Goal: Transaction & Acquisition: Book appointment/travel/reservation

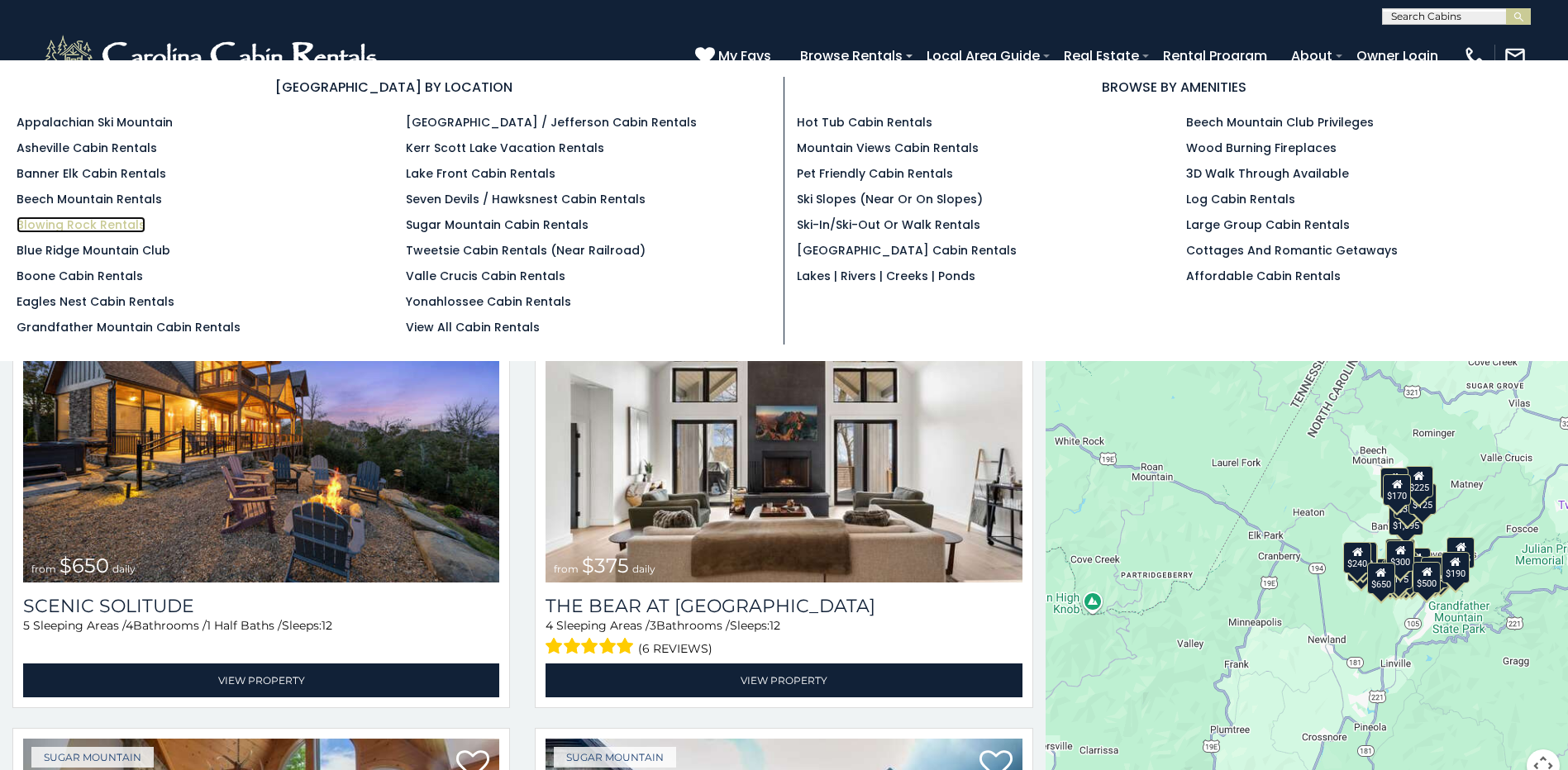
click at [88, 224] on link "Blowing Rock Rentals" at bounding box center [81, 224] width 128 height 17
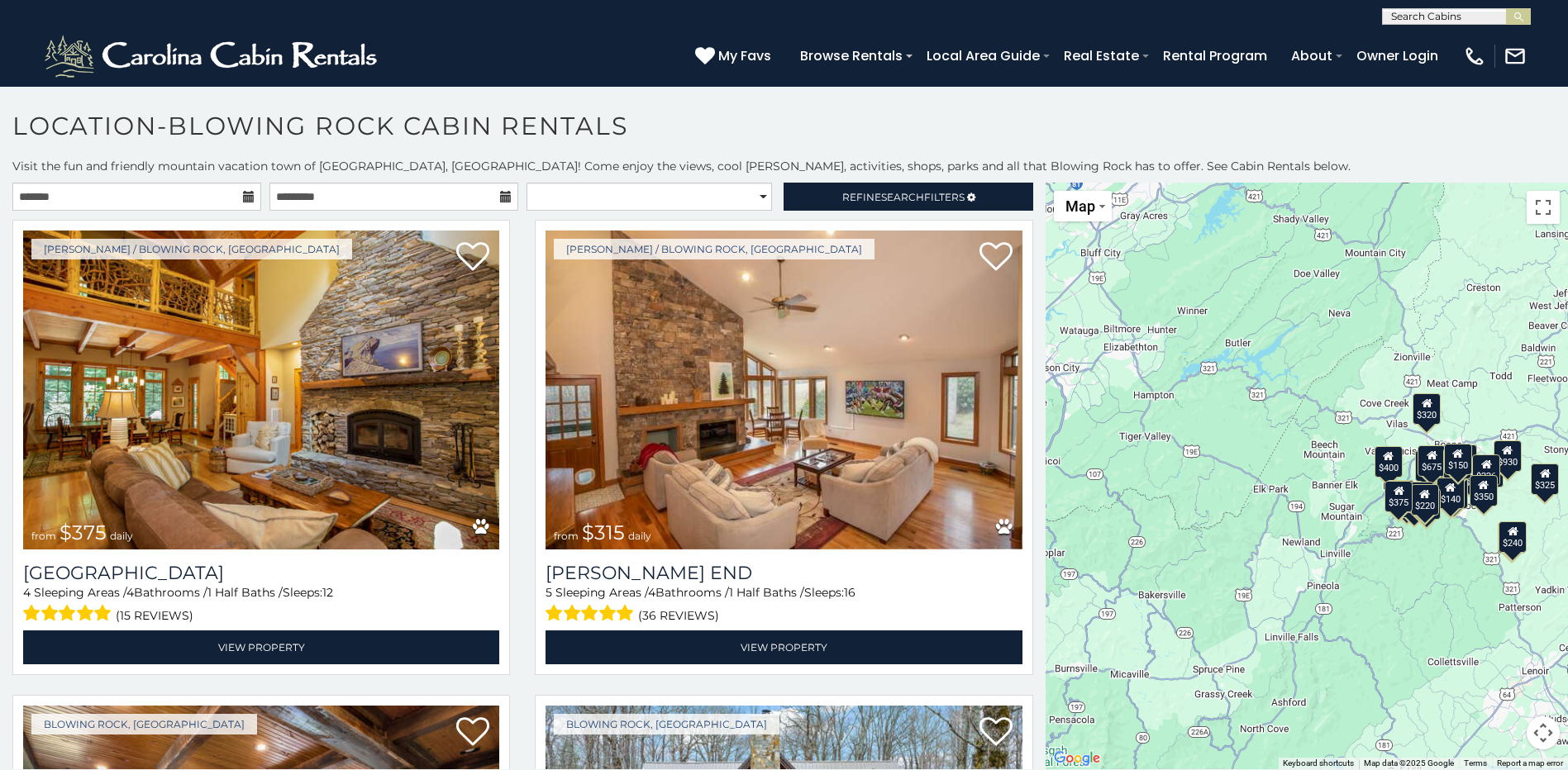
click at [245, 201] on icon at bounding box center [249, 197] width 12 height 12
click at [748, 199] on select "**********" at bounding box center [649, 197] width 245 height 28
select select "**********"
click at [527, 183] on select "**********" at bounding box center [649, 197] width 245 height 28
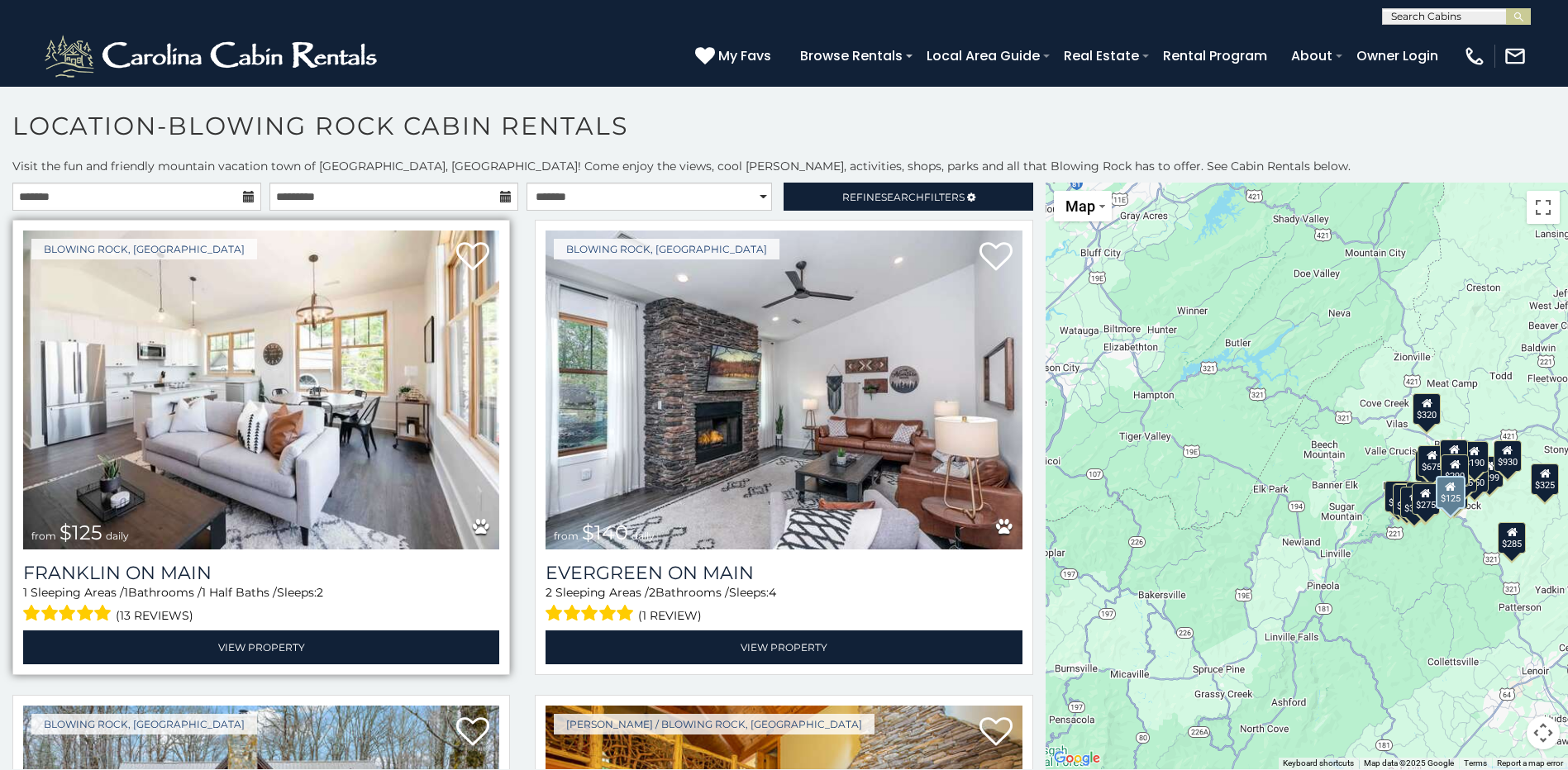
click at [211, 413] on img at bounding box center [261, 389] width 476 height 319
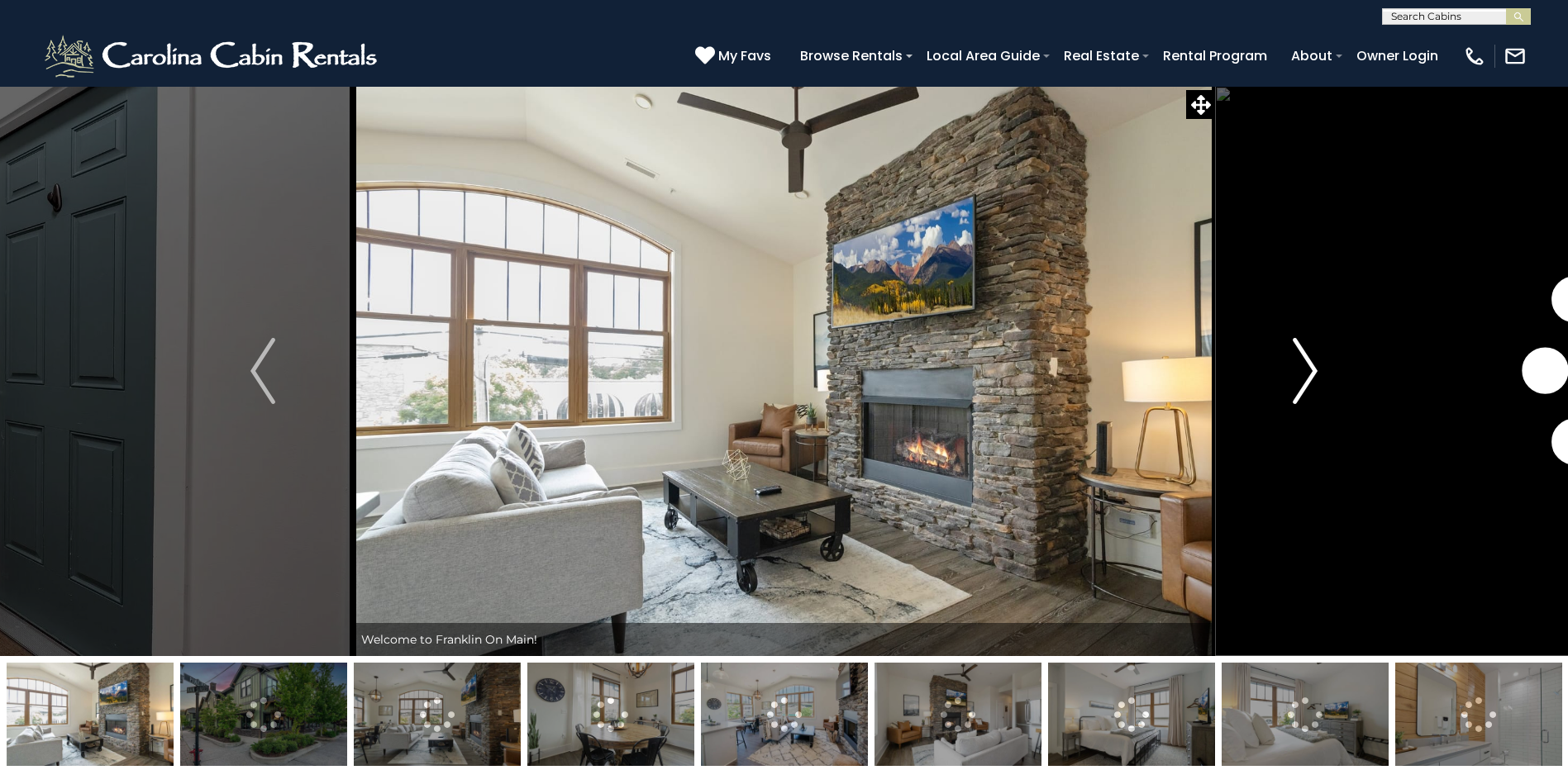
click at [1302, 372] on img "Next" at bounding box center [1304, 371] width 25 height 66
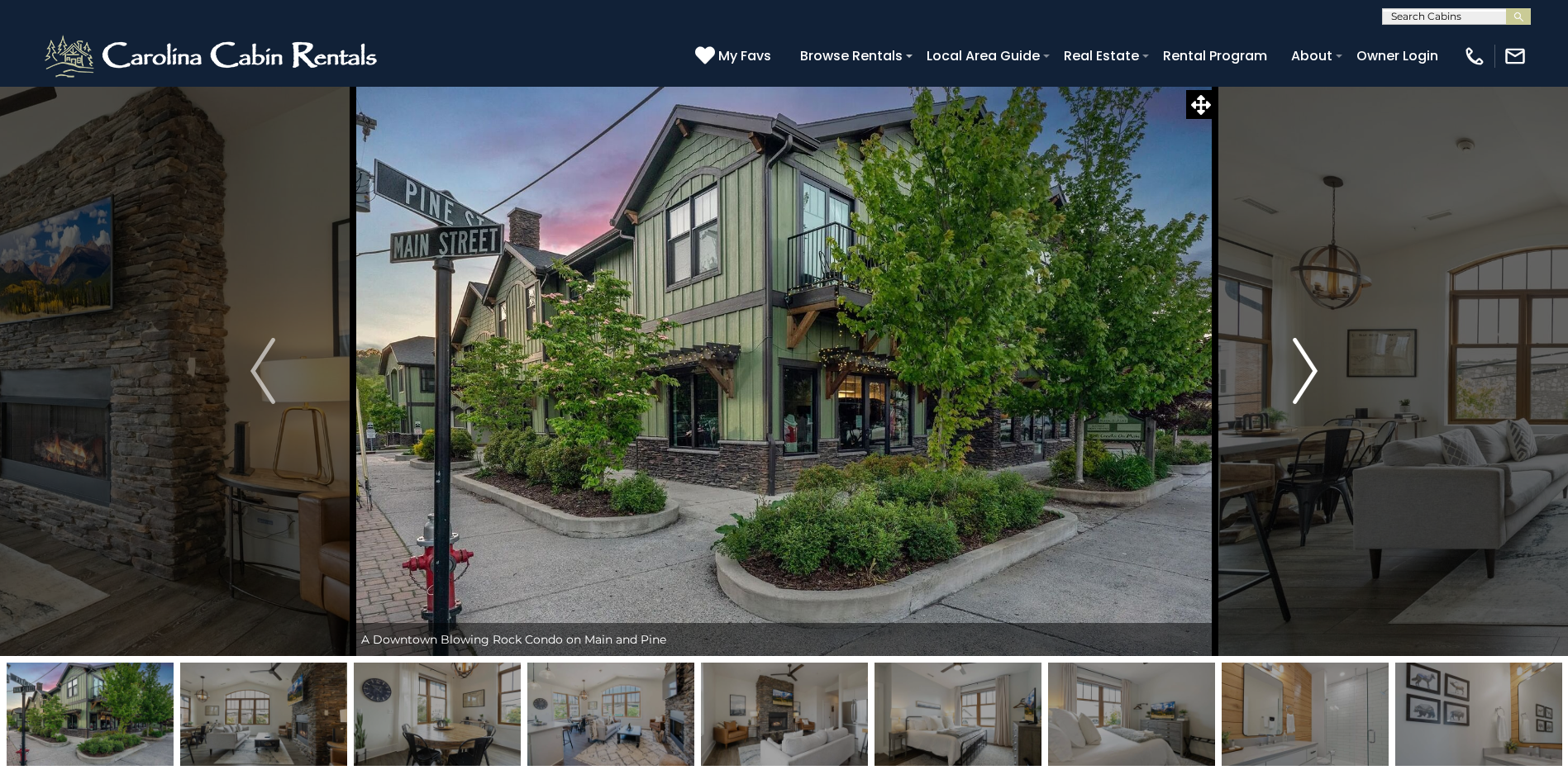
click at [1302, 372] on img "Next" at bounding box center [1304, 371] width 25 height 66
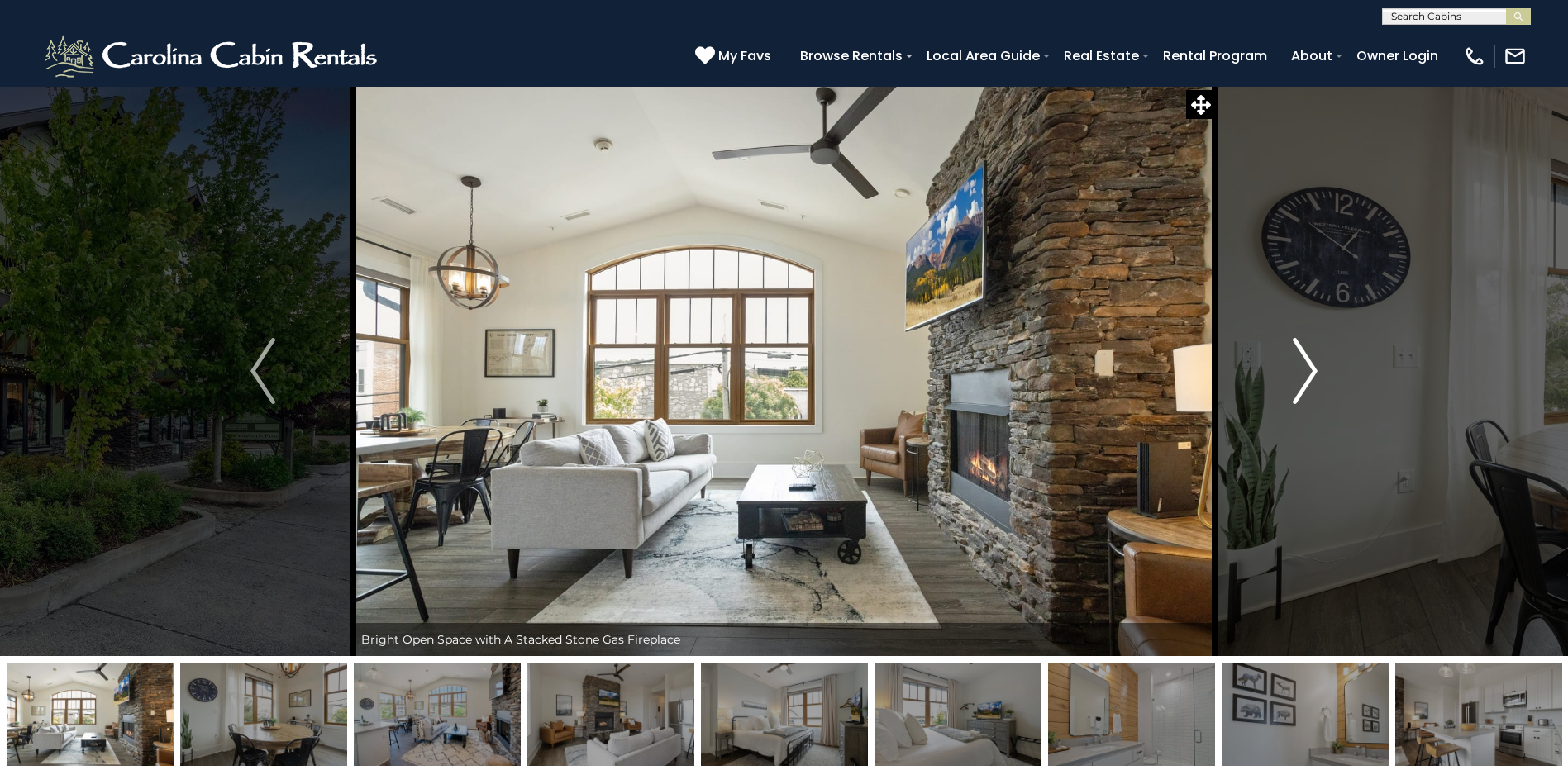
click at [1302, 372] on img "Next" at bounding box center [1304, 371] width 25 height 66
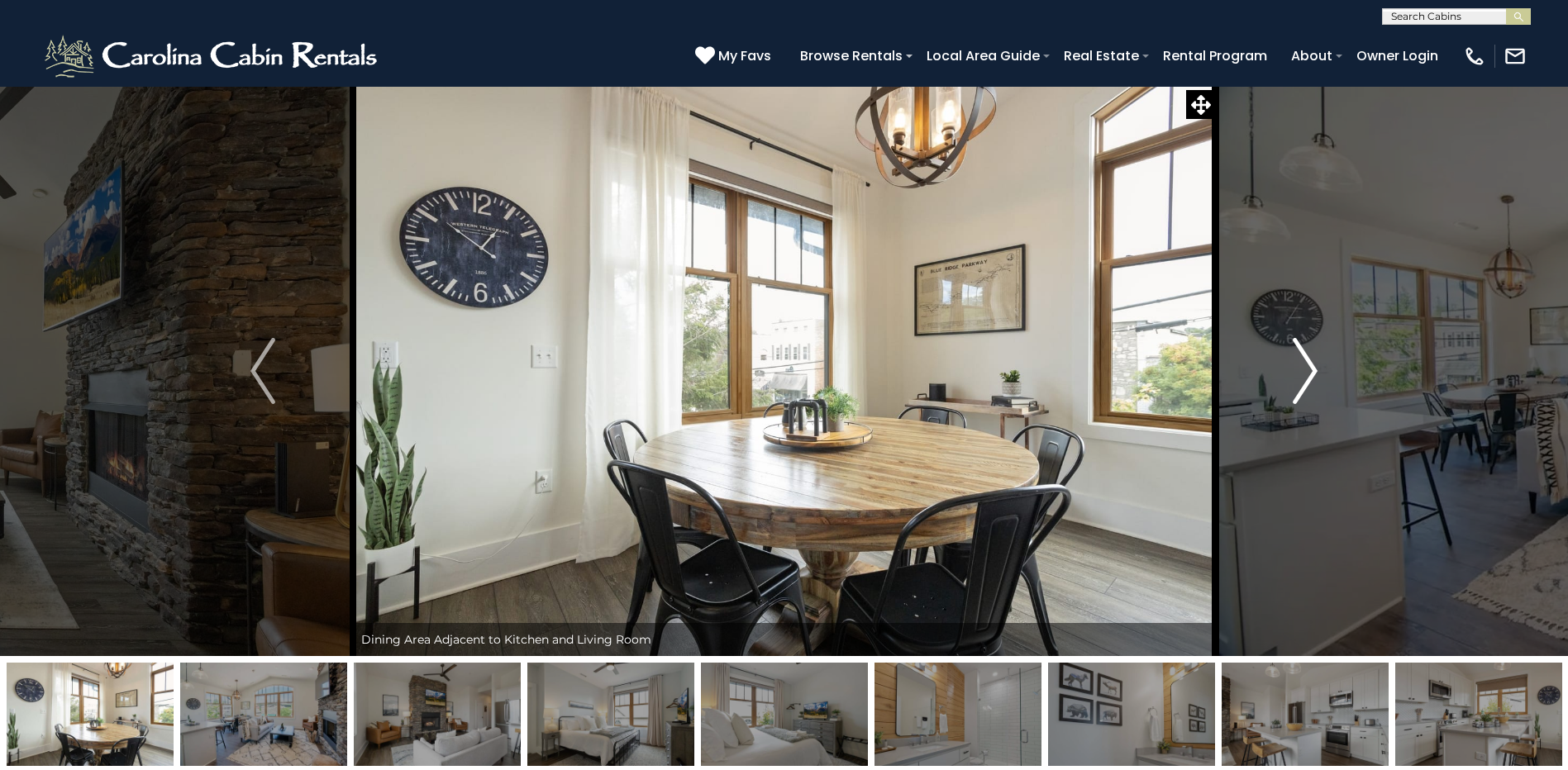
click at [1302, 372] on img "Next" at bounding box center [1304, 371] width 25 height 66
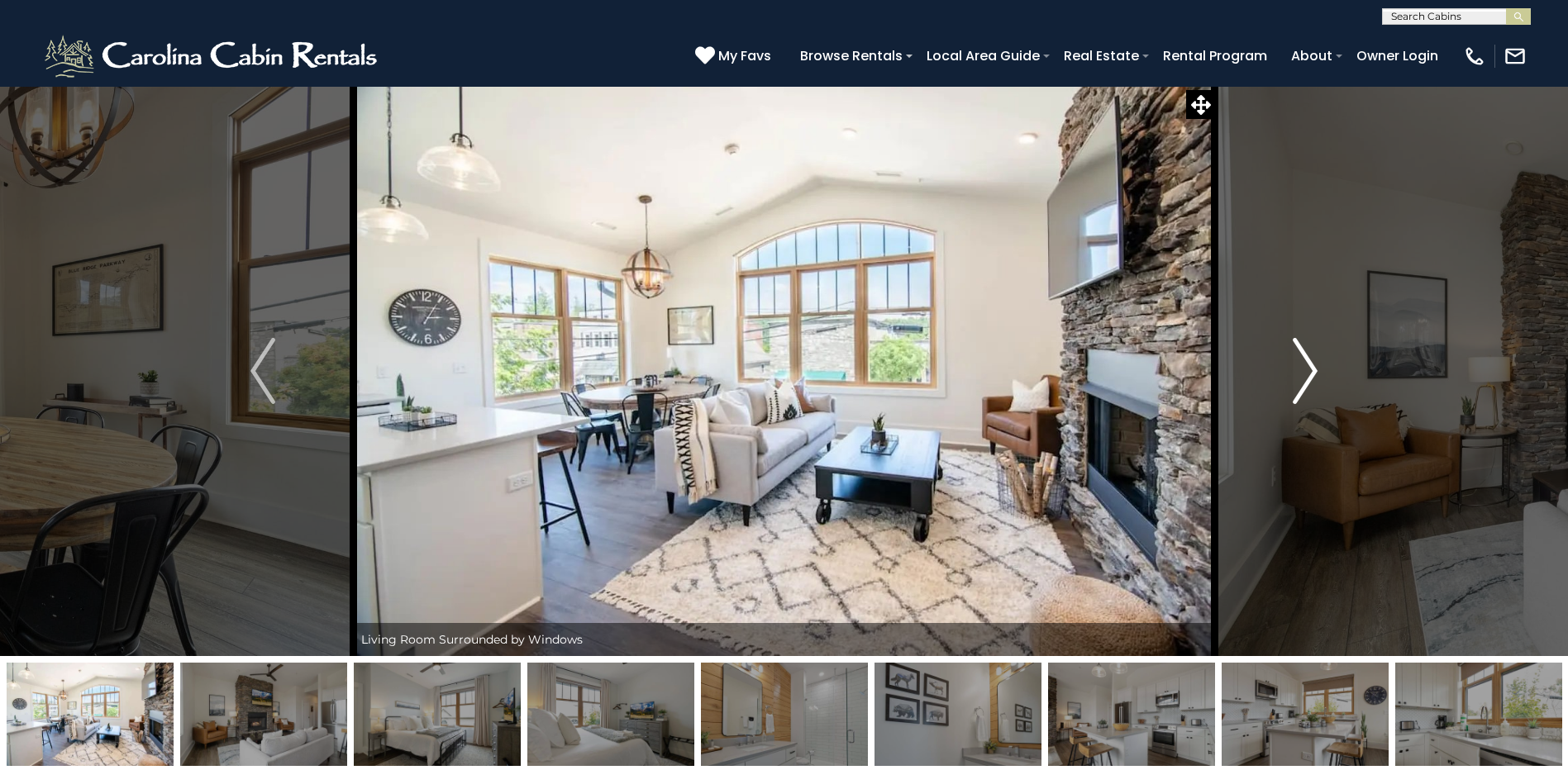
click at [1302, 372] on img "Next" at bounding box center [1304, 371] width 25 height 66
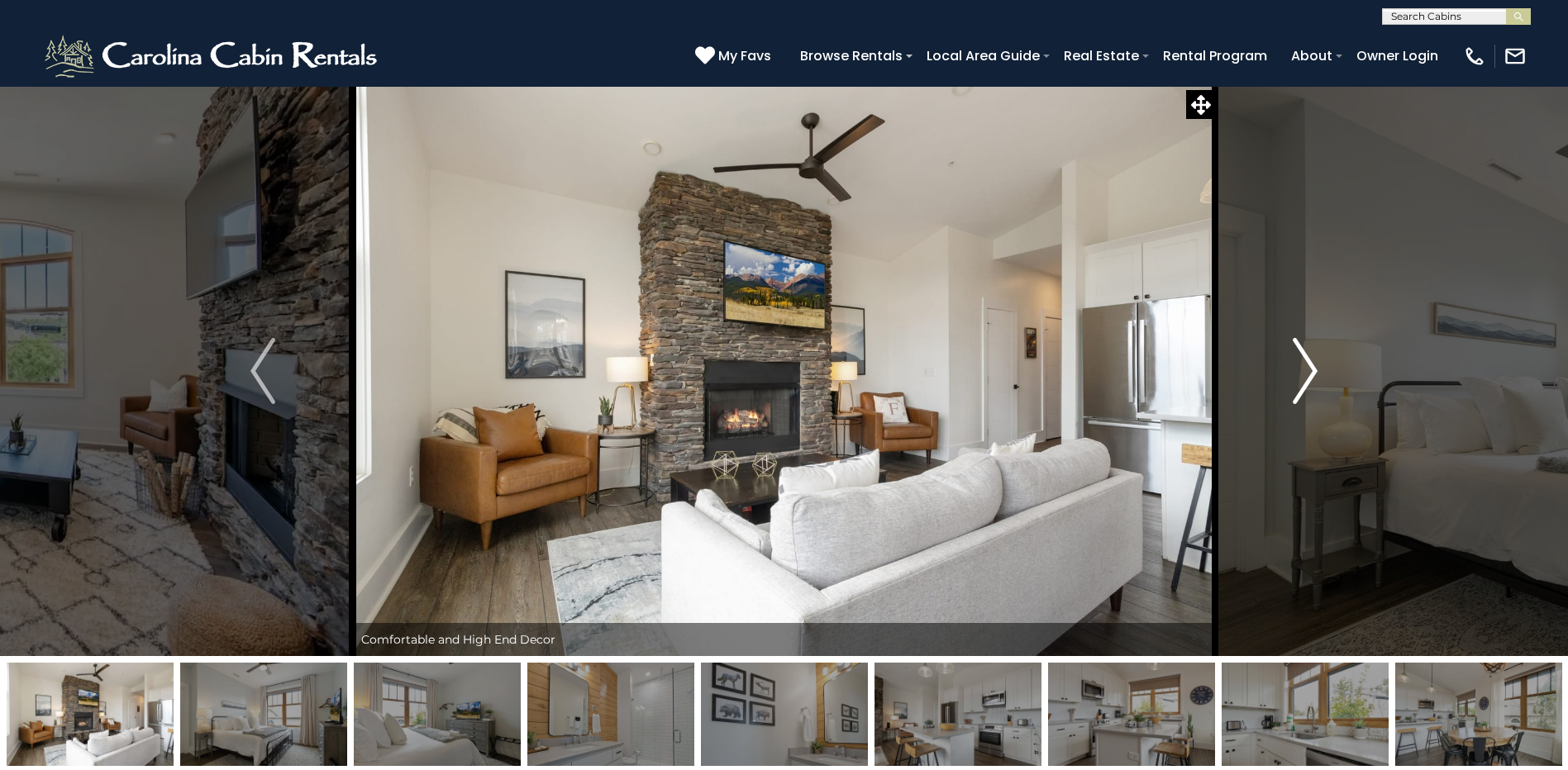
click at [1302, 372] on img "Next" at bounding box center [1304, 371] width 25 height 66
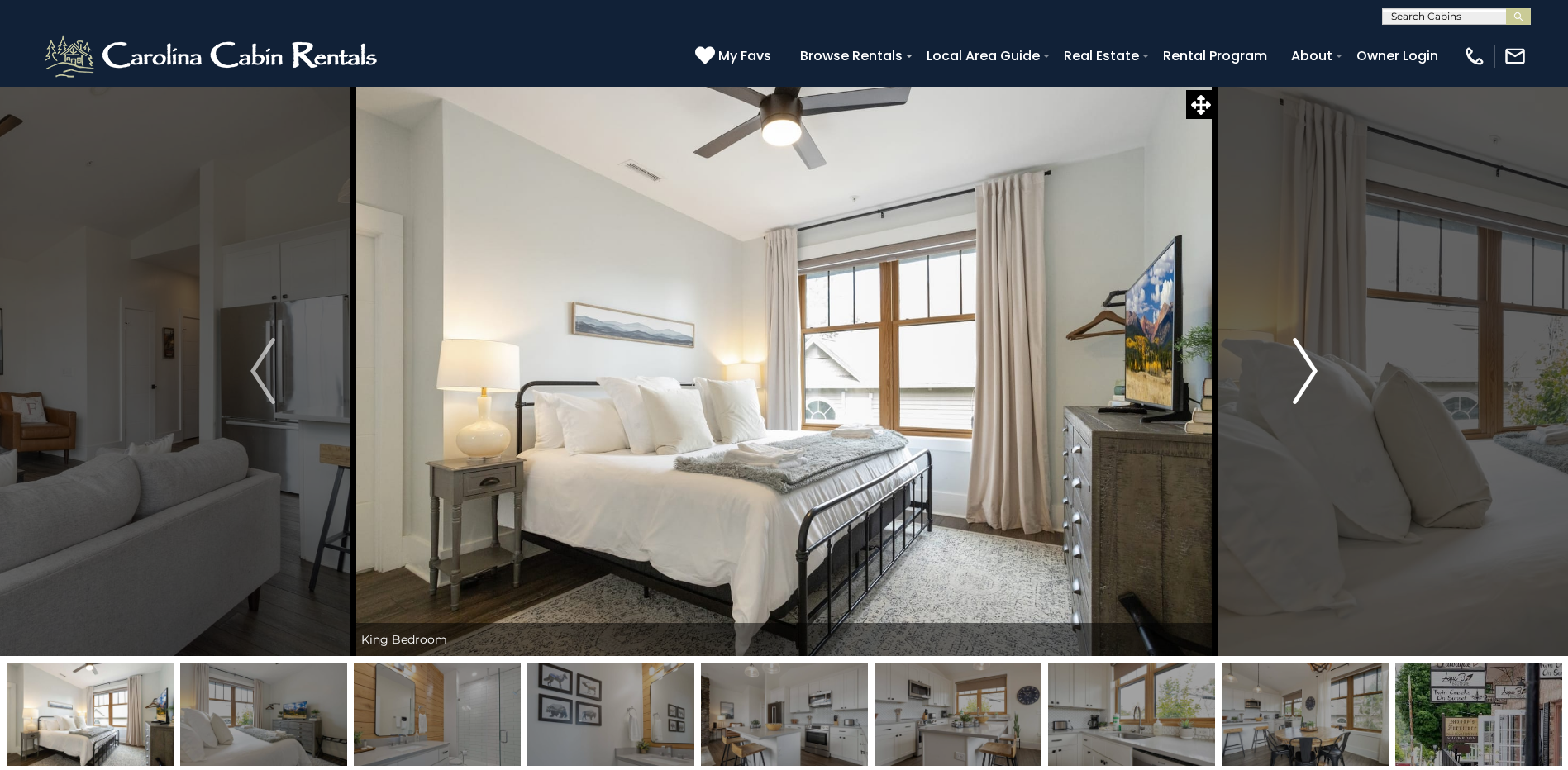
click at [1302, 372] on img "Next" at bounding box center [1304, 371] width 25 height 66
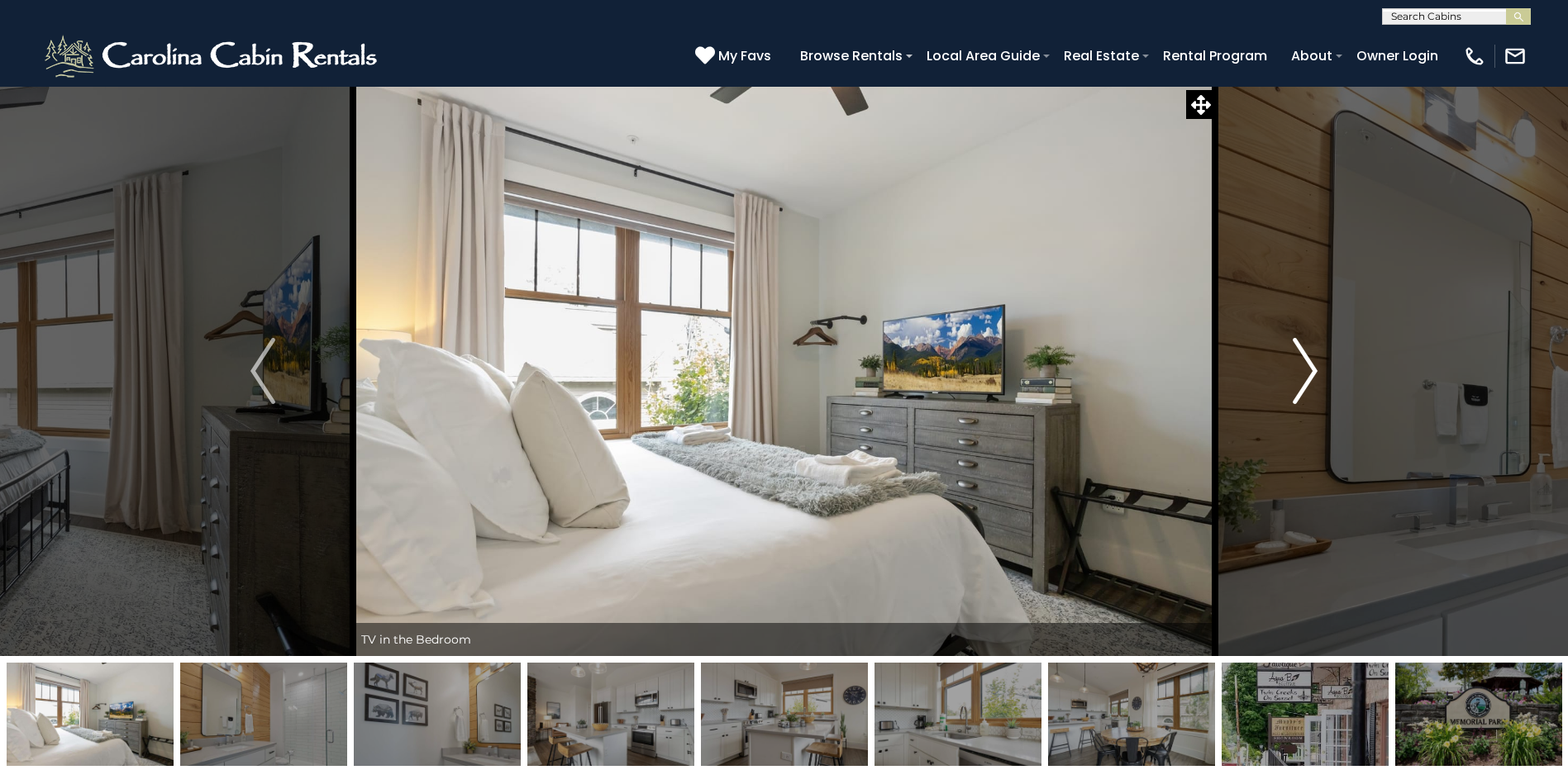
click at [1302, 372] on img "Next" at bounding box center [1304, 371] width 25 height 66
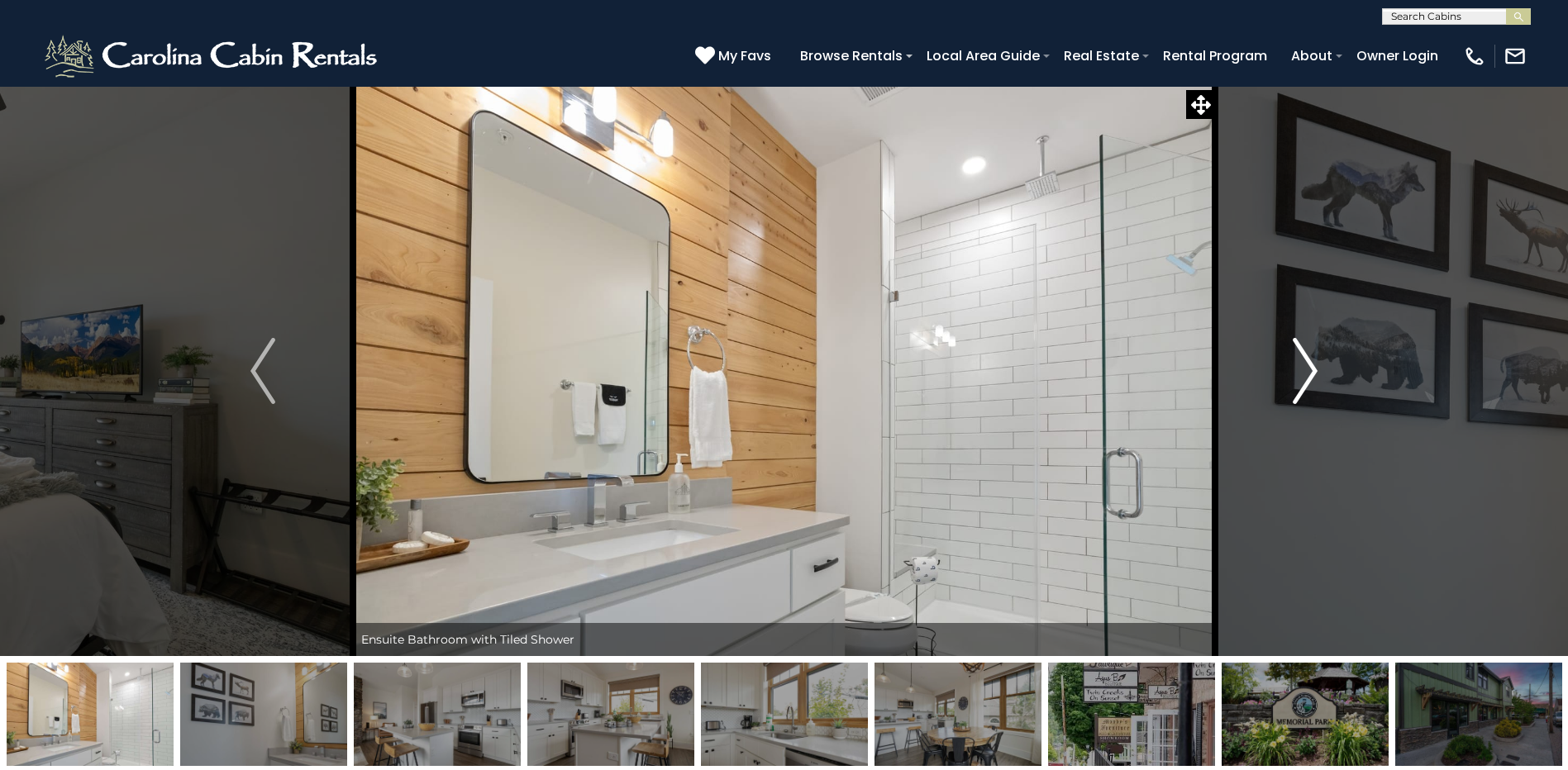
click at [1302, 372] on img "Next" at bounding box center [1304, 371] width 25 height 66
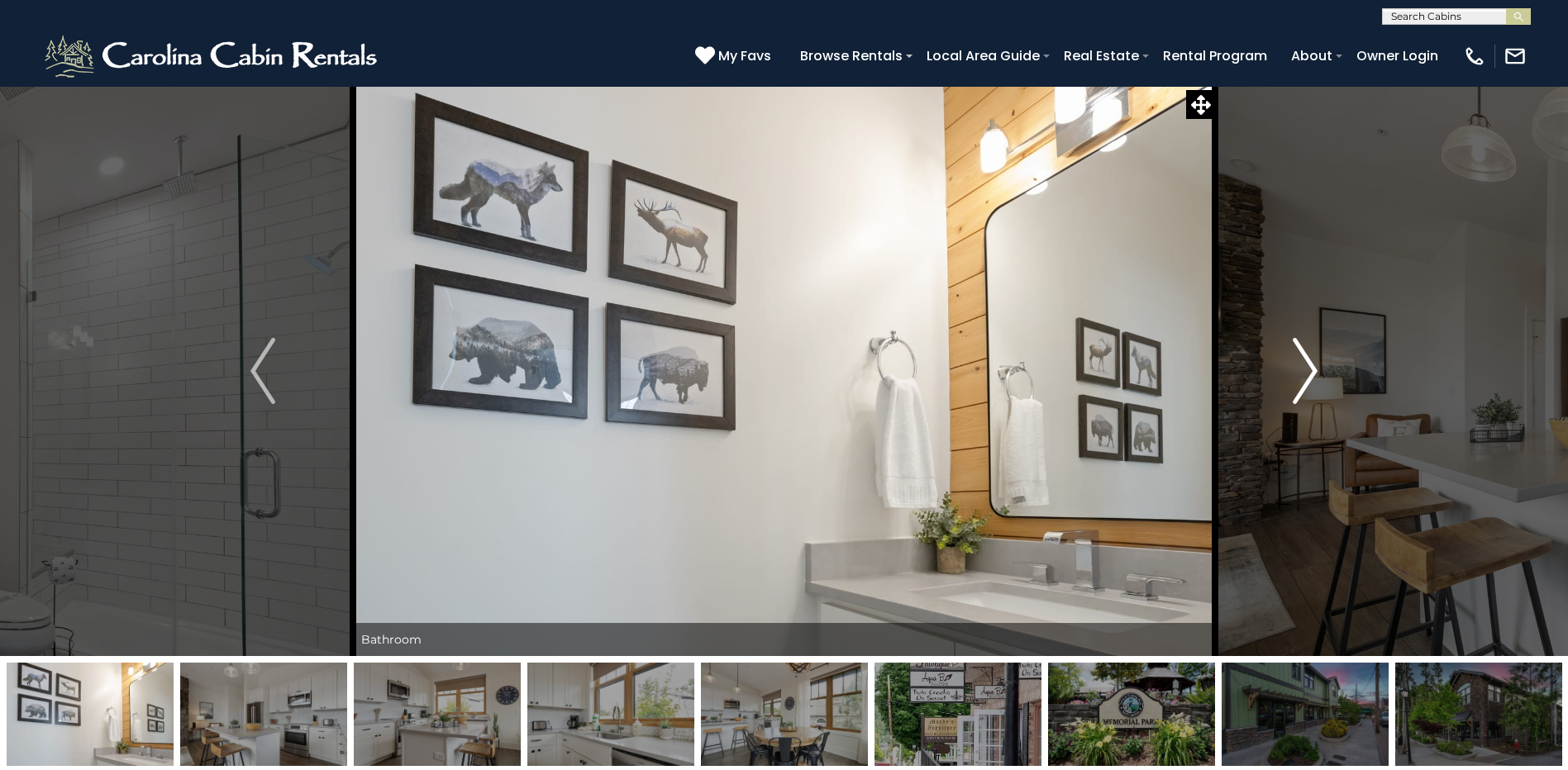
click at [1302, 372] on img "Next" at bounding box center [1304, 371] width 25 height 66
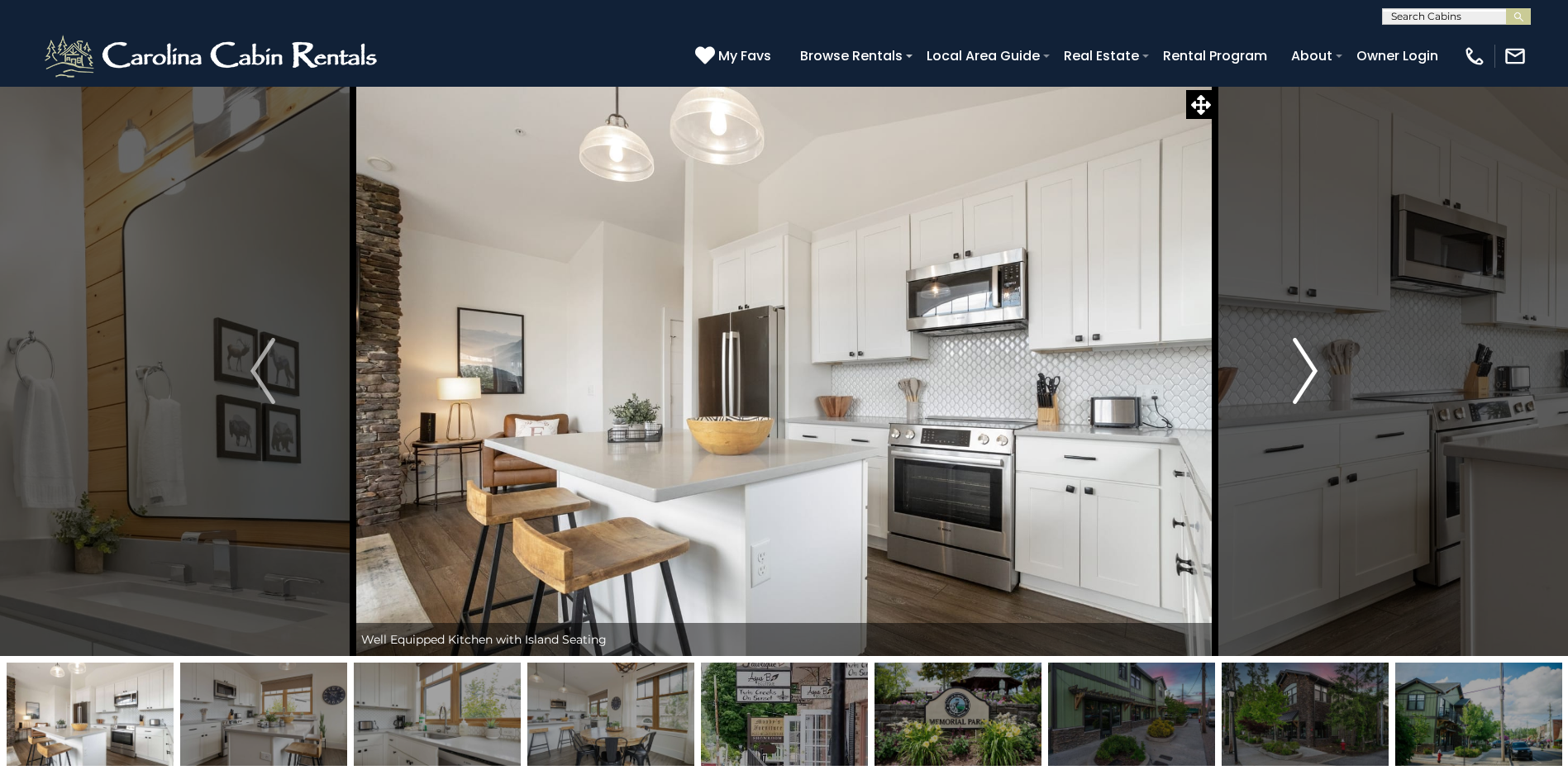
click at [1302, 372] on img "Next" at bounding box center [1304, 371] width 25 height 66
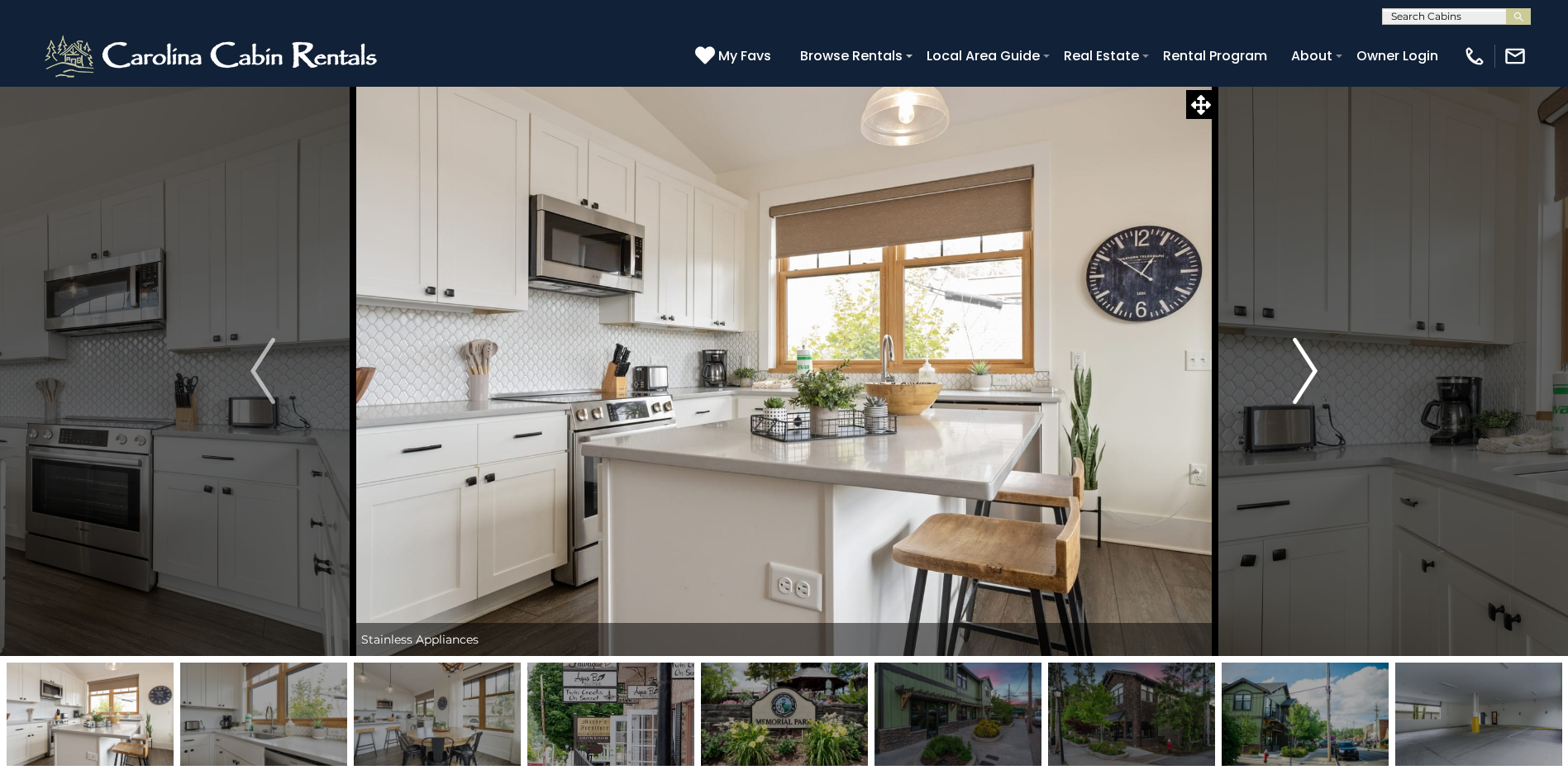
click at [1302, 372] on img "Next" at bounding box center [1304, 371] width 25 height 66
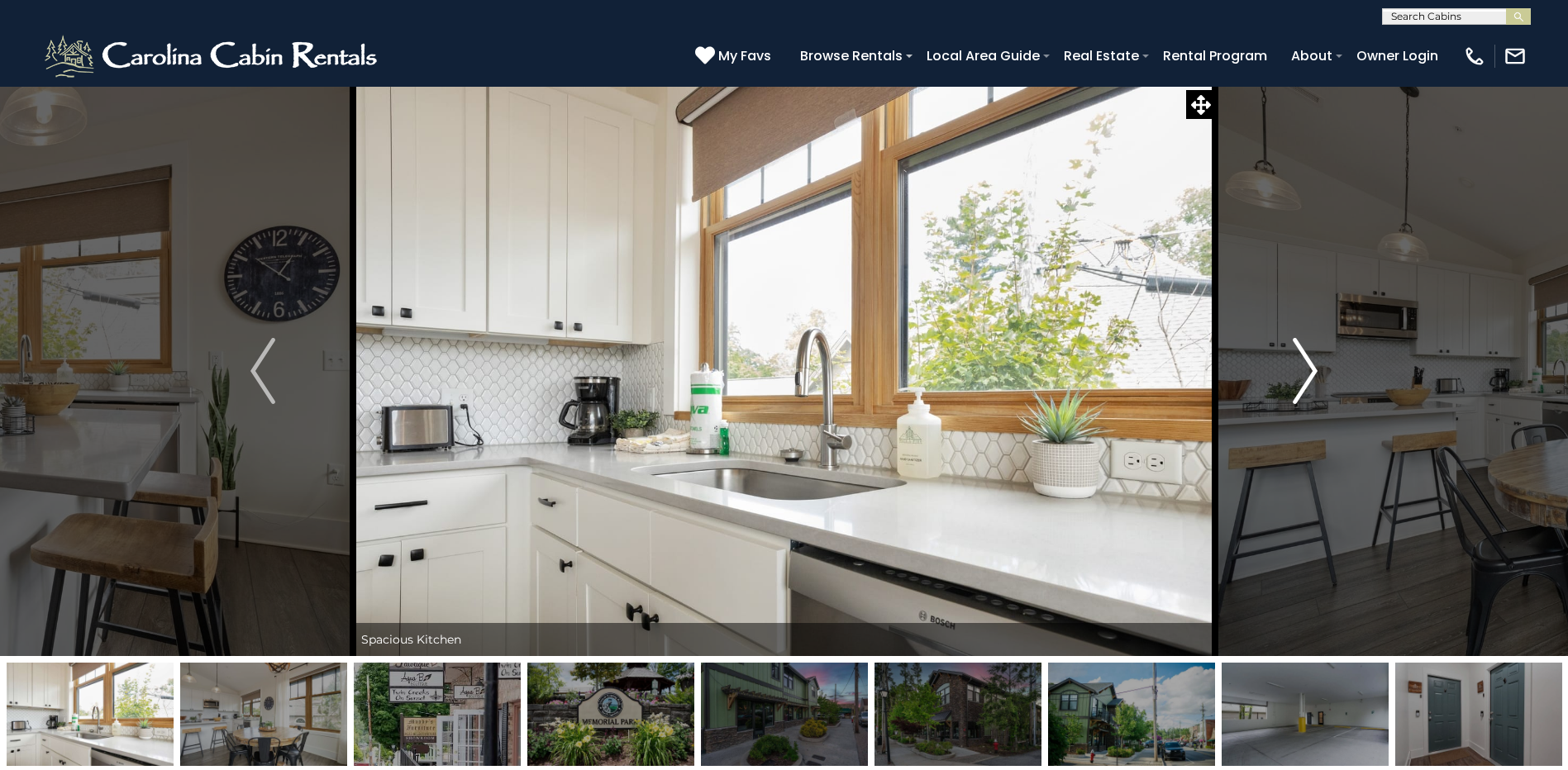
click at [1302, 372] on img "Next" at bounding box center [1304, 371] width 25 height 66
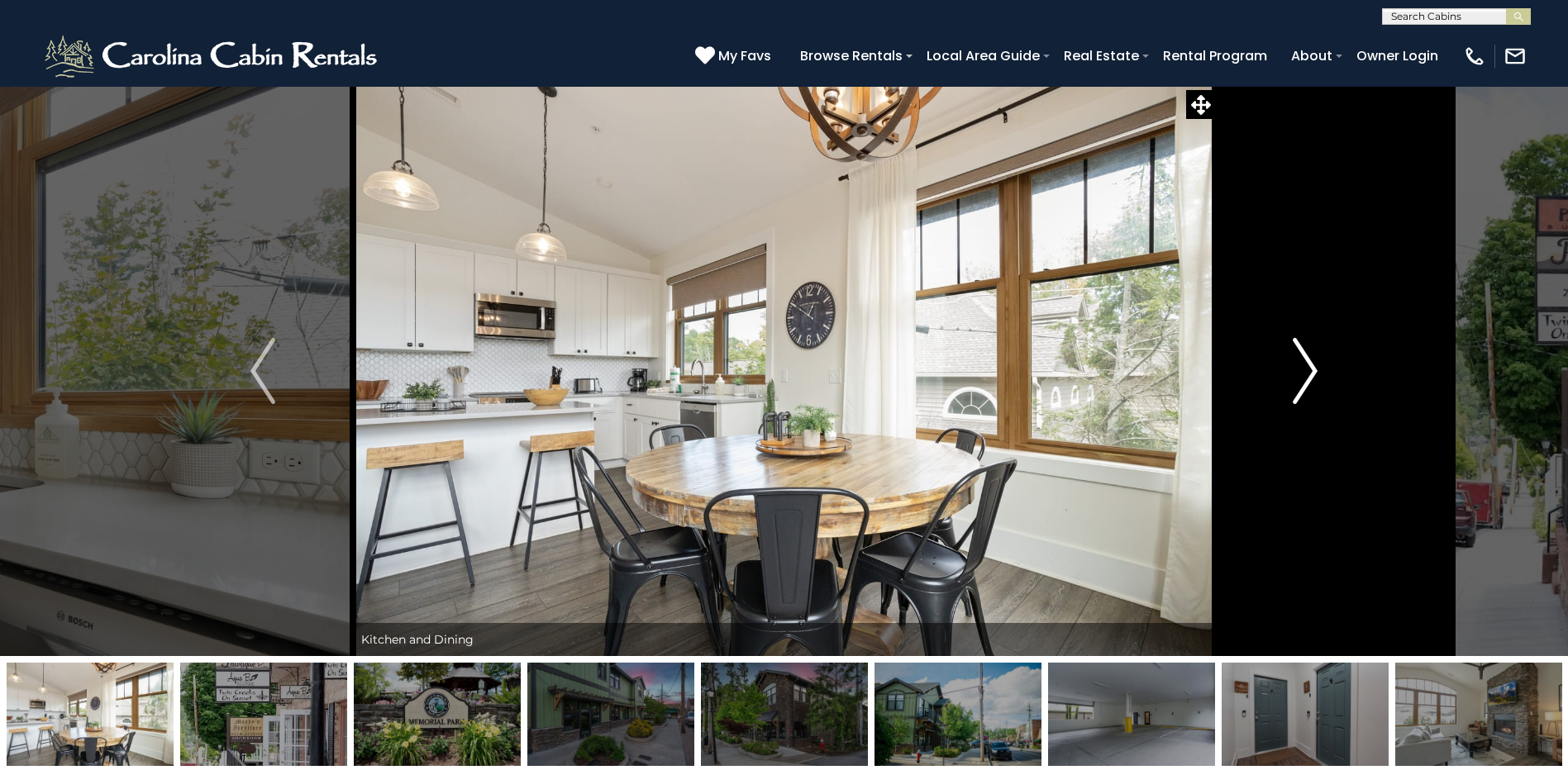
click at [1302, 372] on img "Next" at bounding box center [1304, 371] width 25 height 66
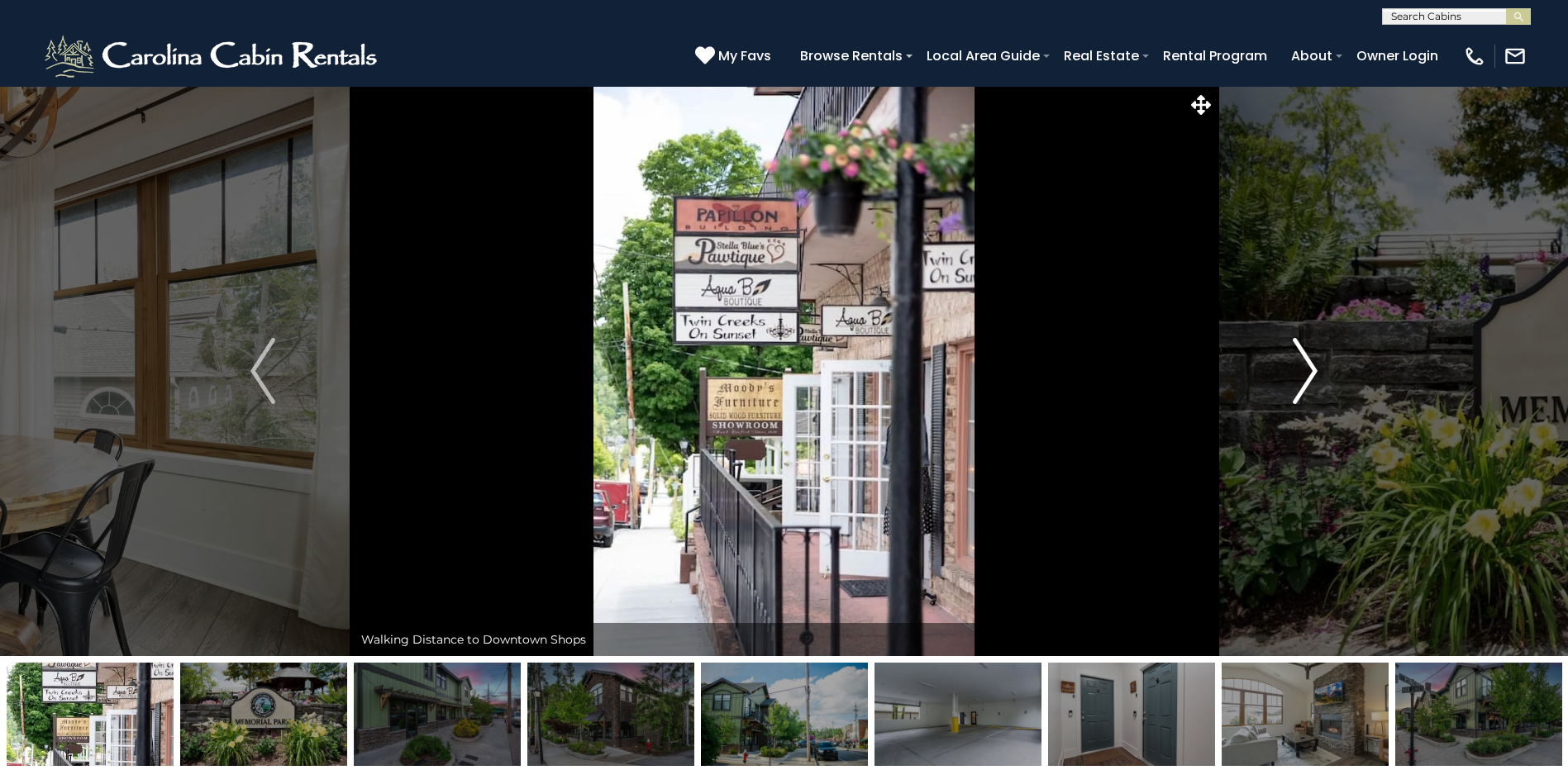
click at [1302, 372] on img "Next" at bounding box center [1304, 371] width 25 height 66
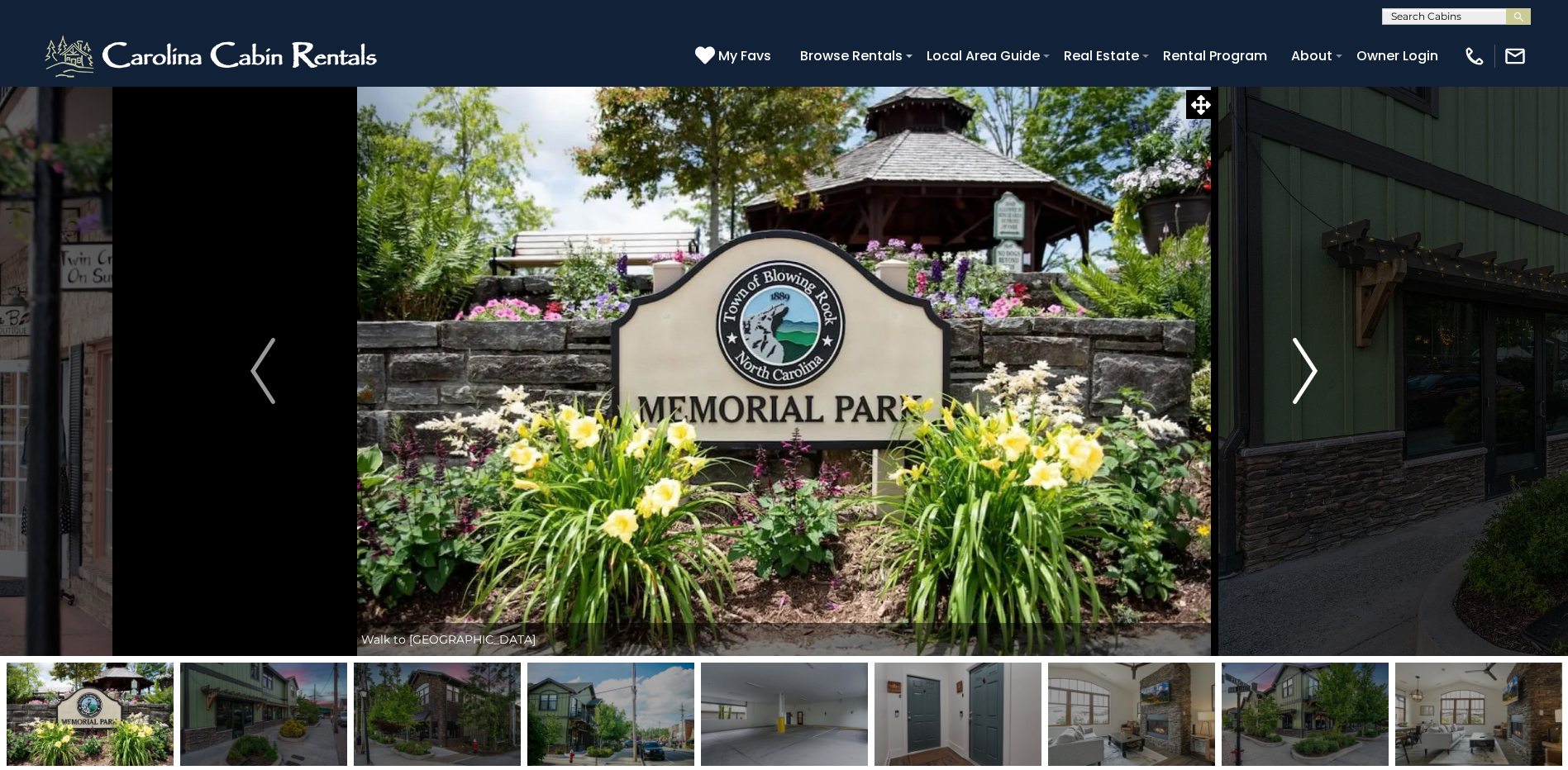
click at [1302, 372] on img "Next" at bounding box center [1304, 371] width 25 height 66
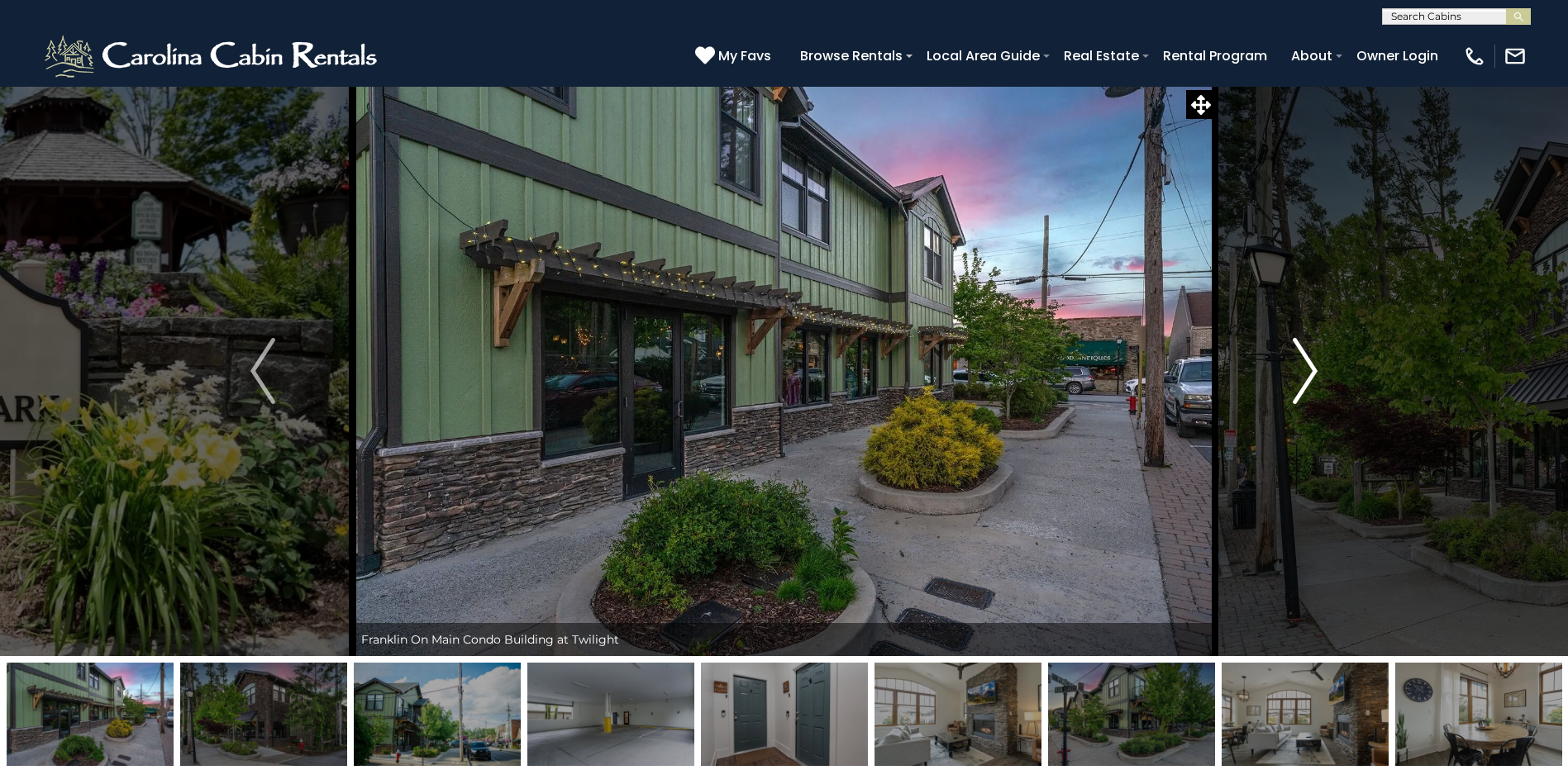
click at [1302, 372] on img "Next" at bounding box center [1304, 371] width 25 height 66
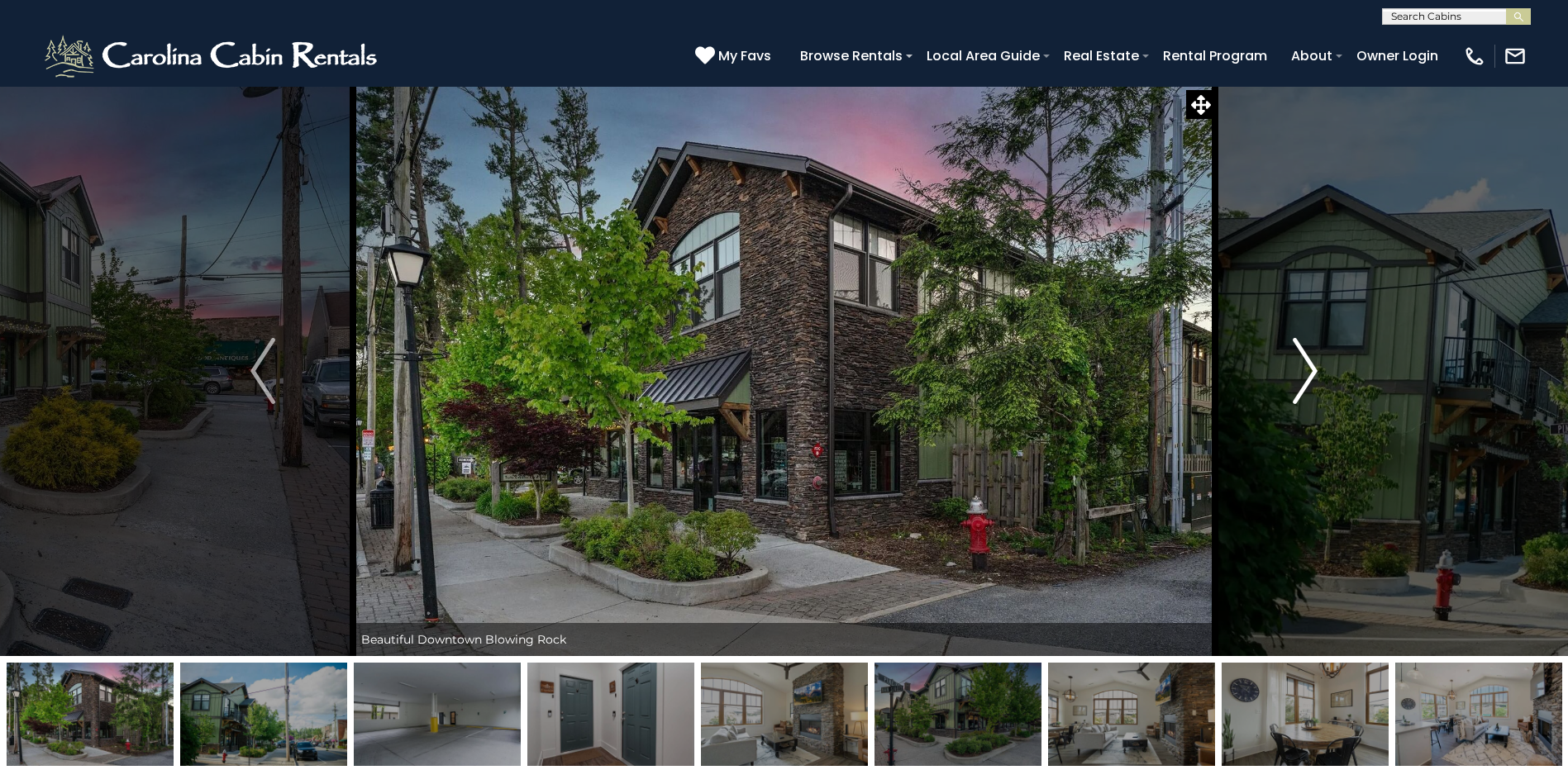
click at [1302, 372] on img "Next" at bounding box center [1304, 371] width 25 height 66
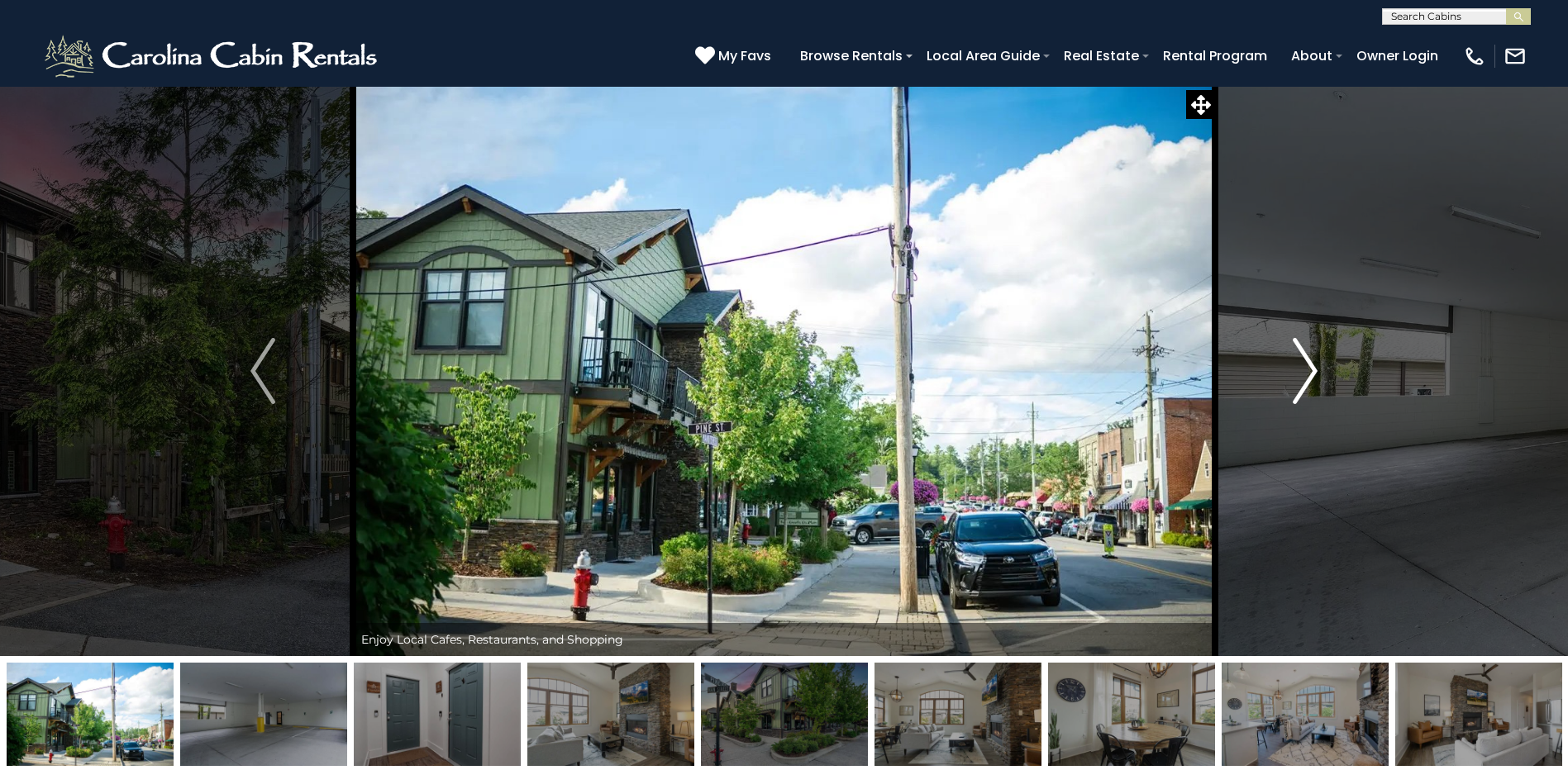
click at [1302, 372] on img "Next" at bounding box center [1304, 371] width 25 height 66
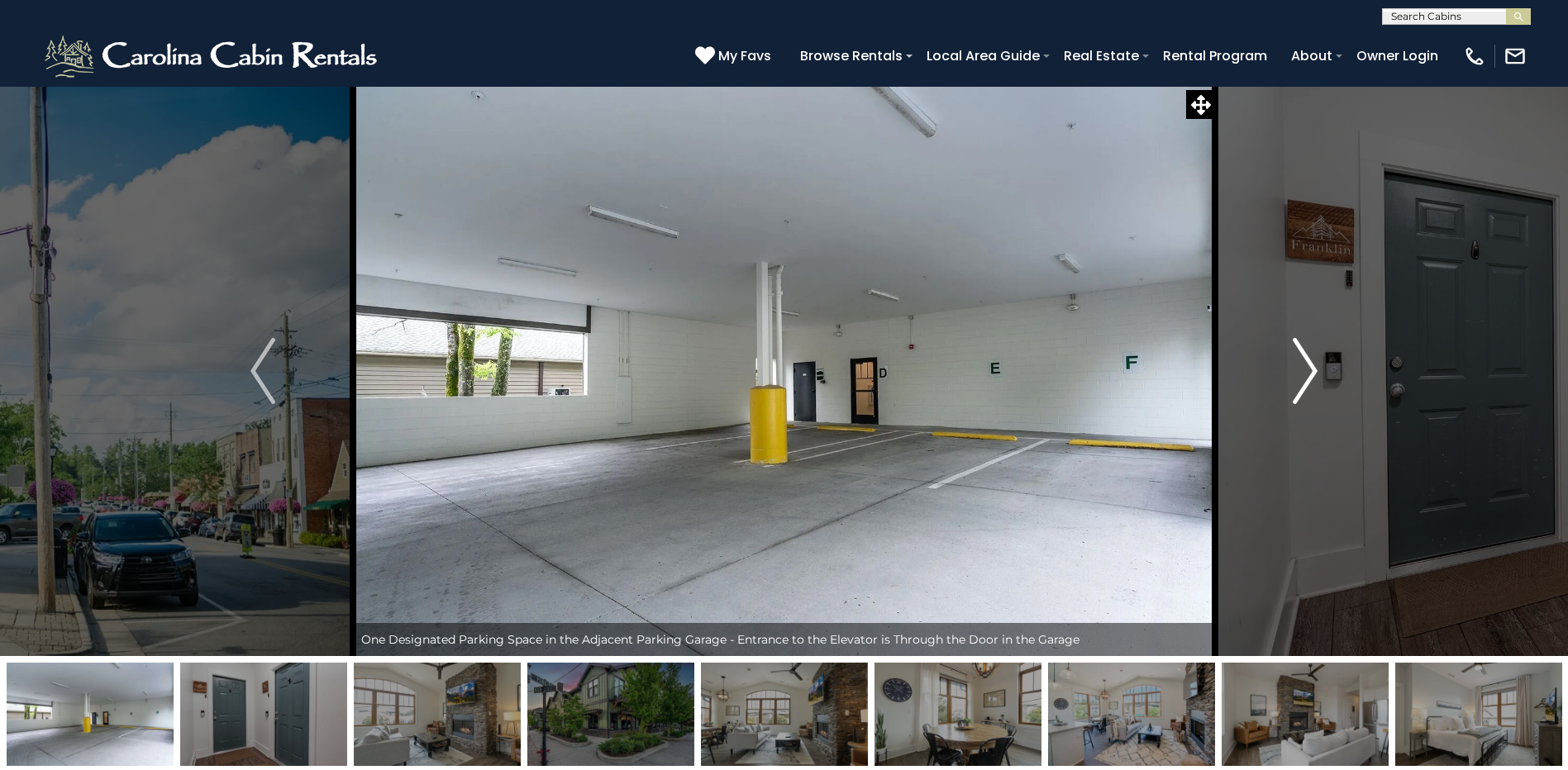
click at [1302, 372] on img "Next" at bounding box center [1304, 371] width 25 height 66
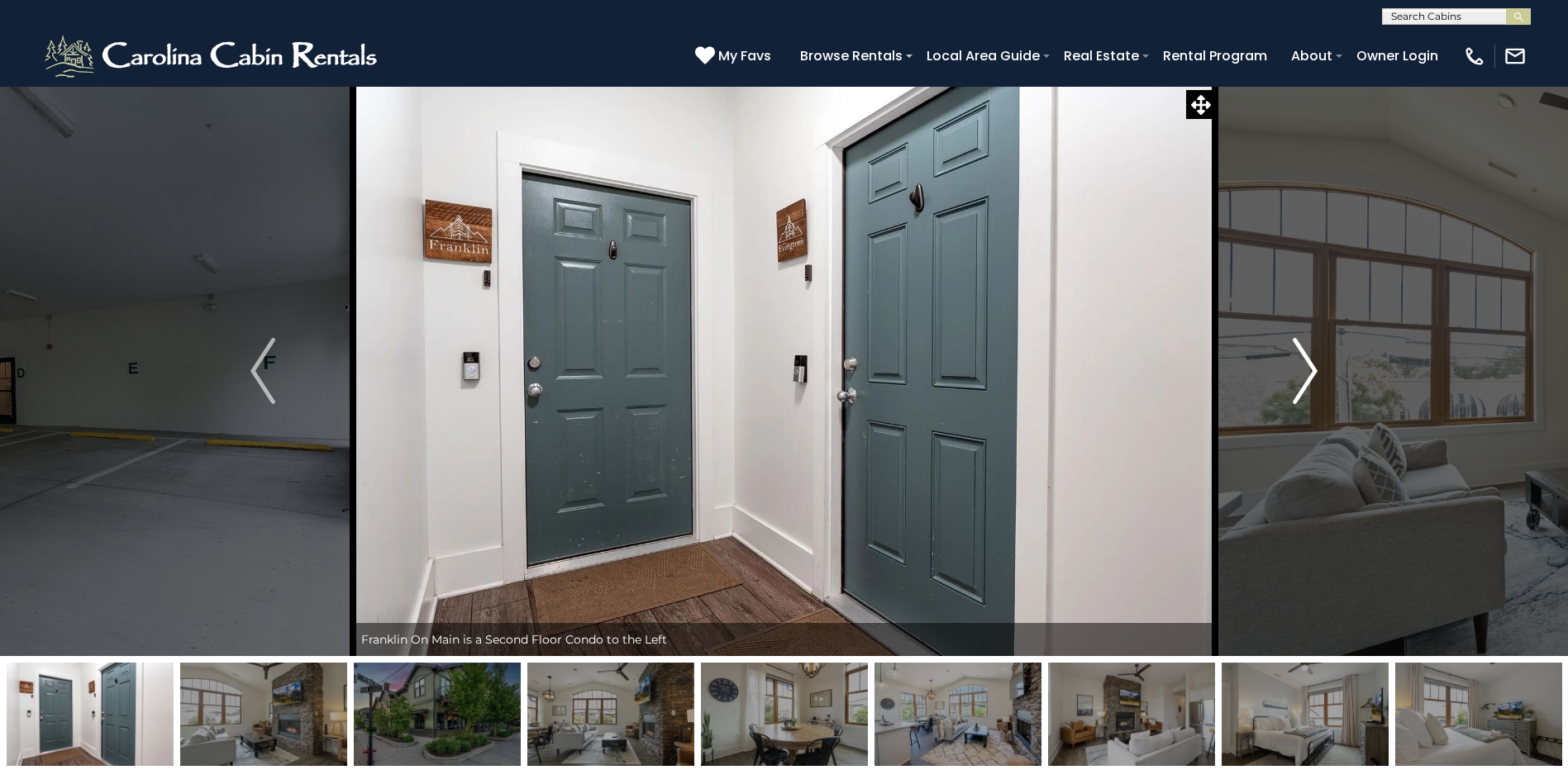
click at [1302, 372] on img "Next" at bounding box center [1304, 371] width 25 height 66
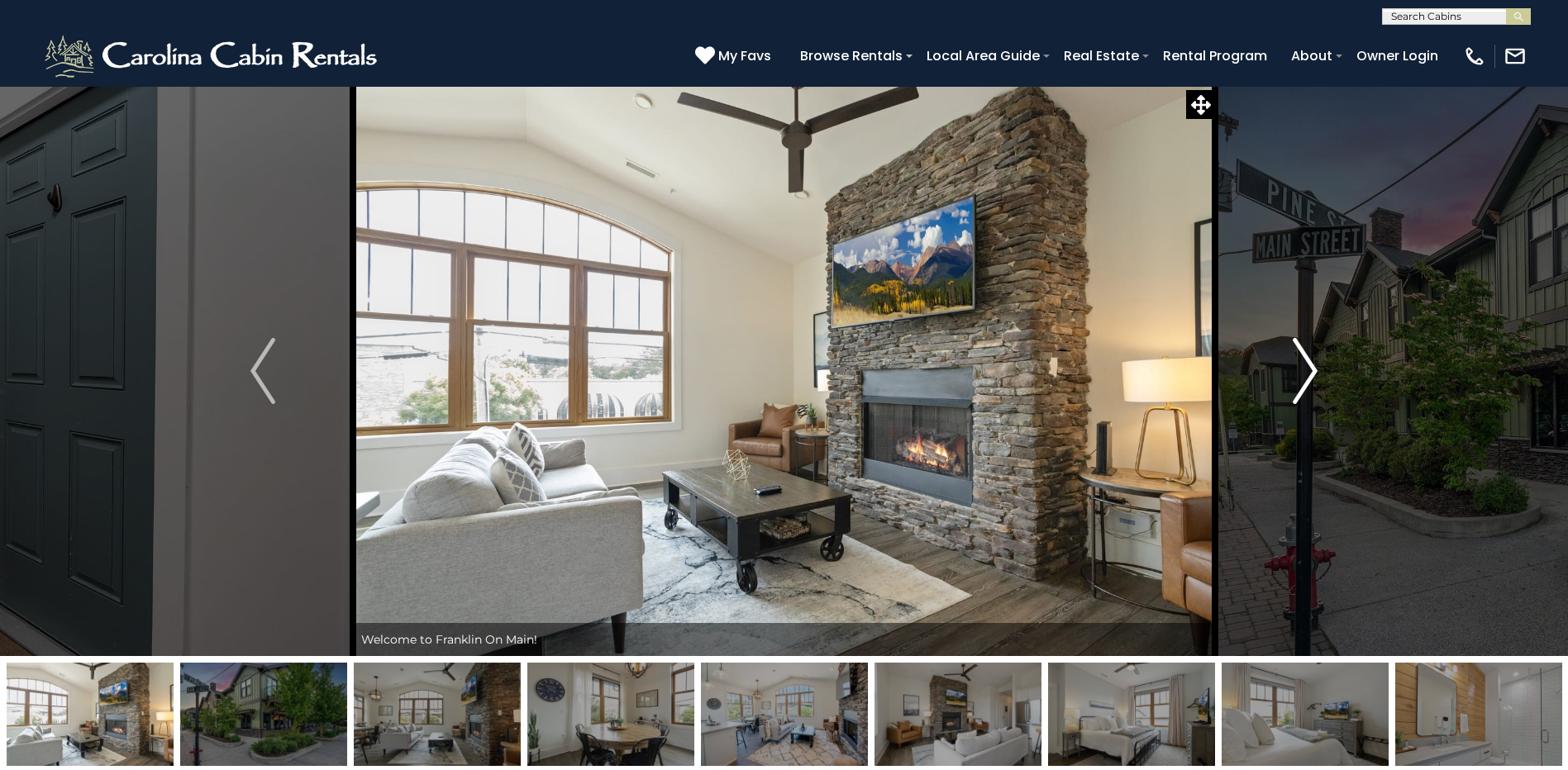
click at [1302, 372] on img "Next" at bounding box center [1304, 371] width 25 height 66
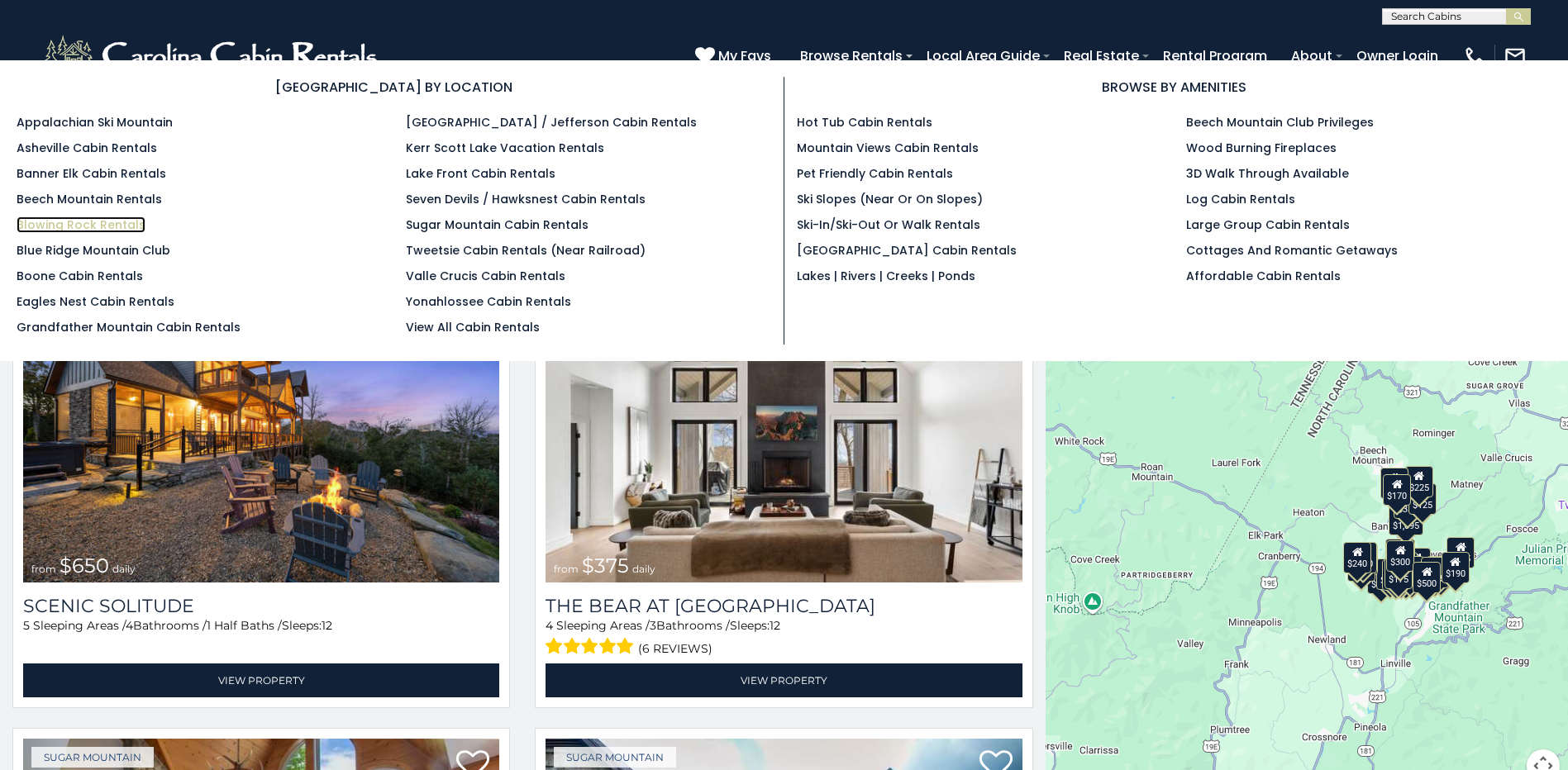
click at [102, 225] on link "Blowing Rock Rentals" at bounding box center [81, 224] width 128 height 17
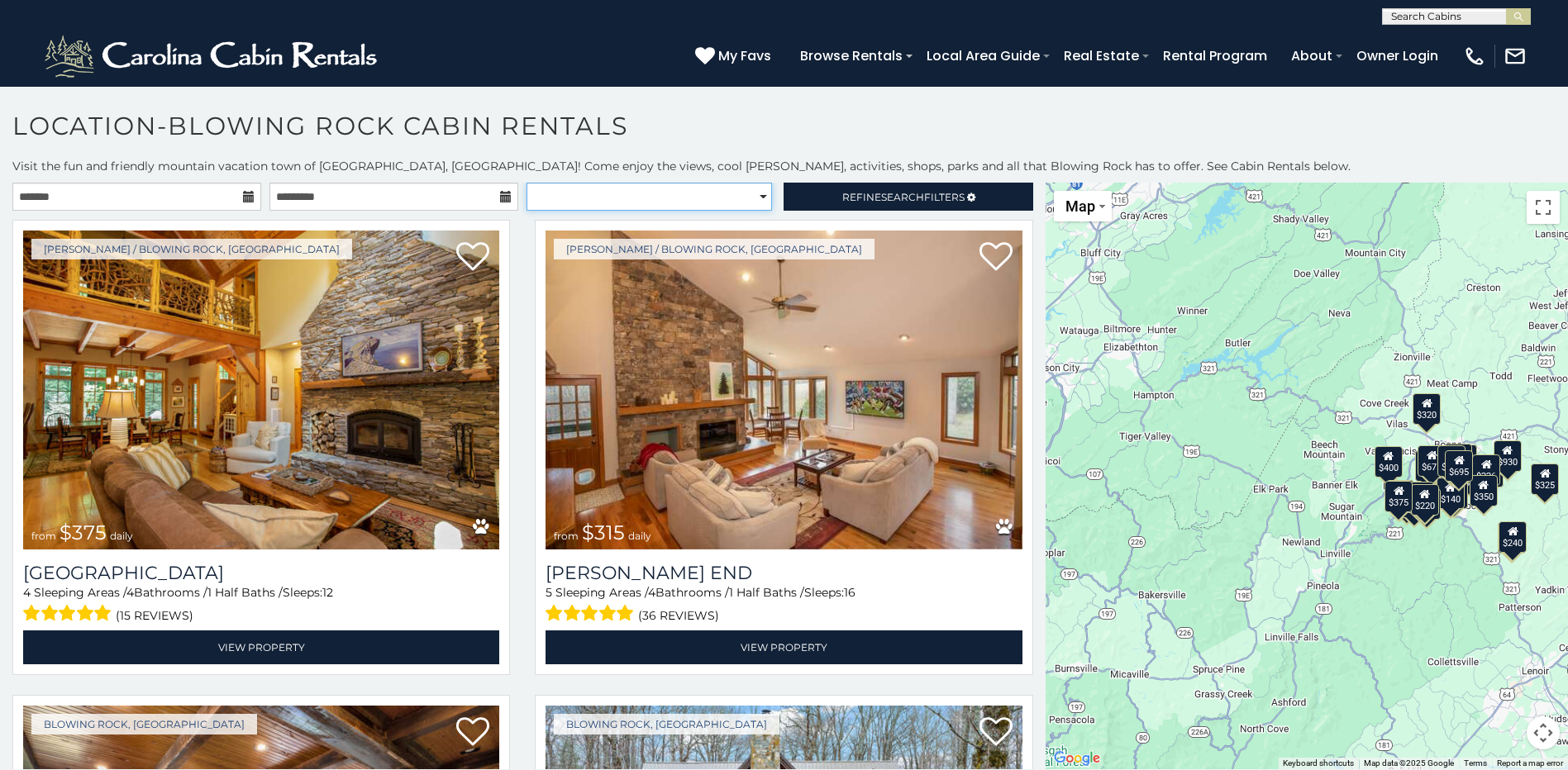
click at [739, 196] on select "**********" at bounding box center [649, 197] width 245 height 28
select select "**********"
click at [527, 183] on select "**********" at bounding box center [649, 197] width 245 height 28
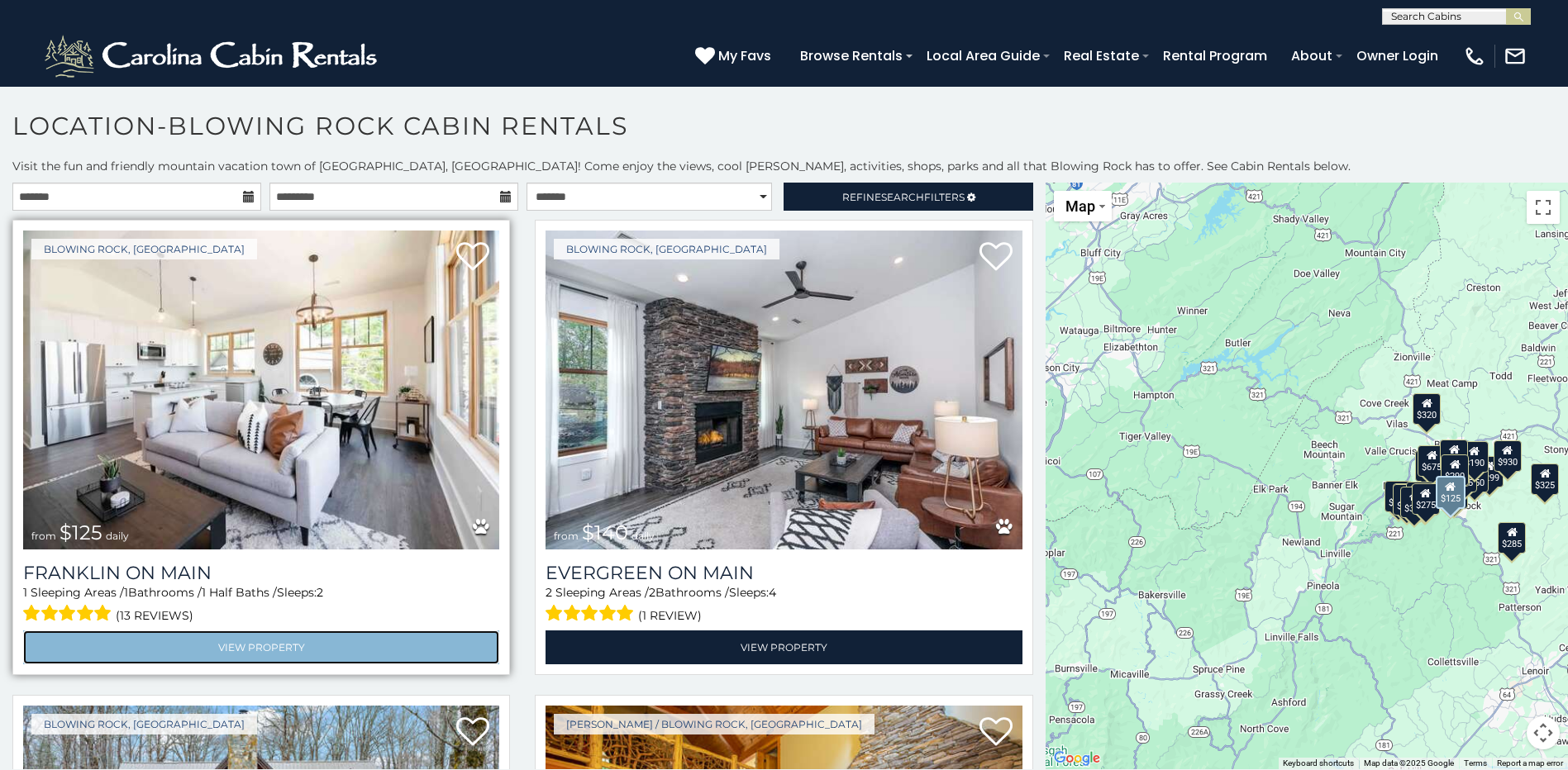
click at [271, 648] on link "View Property" at bounding box center [261, 647] width 476 height 34
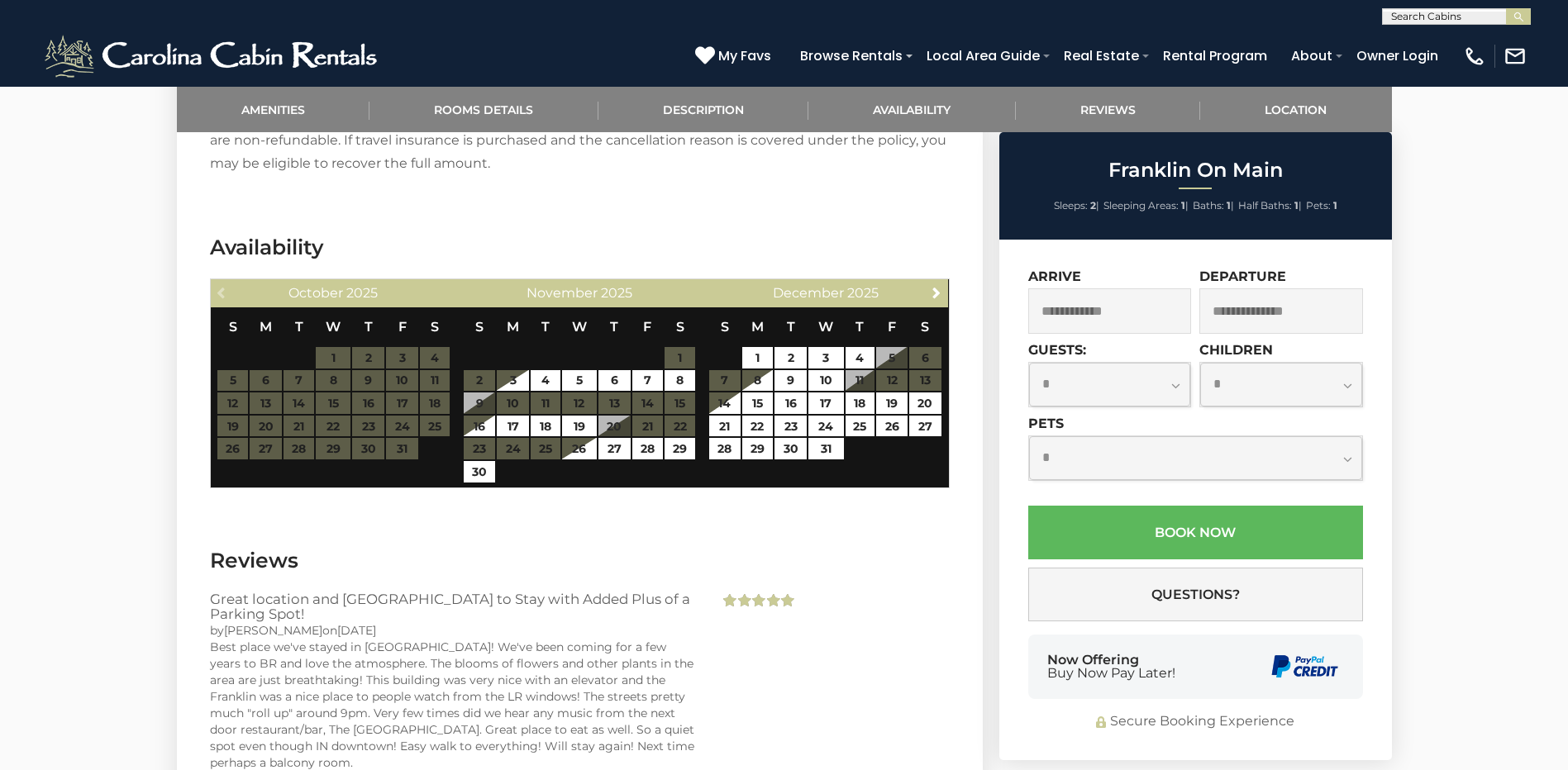
scroll to position [2150, 0]
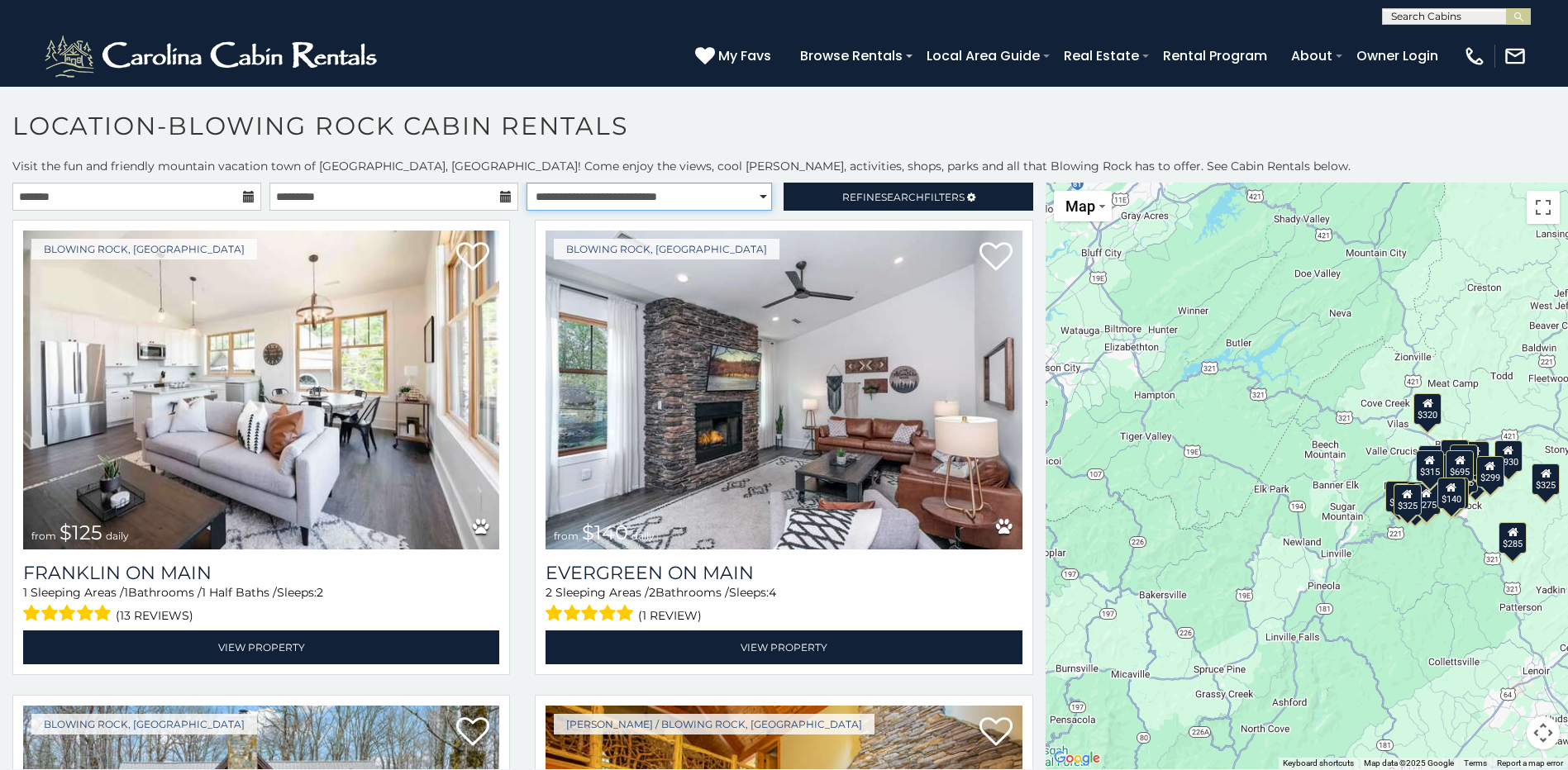
click at [756, 202] on select "**********" at bounding box center [649, 197] width 245 height 28
click at [527, 183] on select "**********" at bounding box center [649, 197] width 245 height 28
click at [850, 201] on span "Refine Search Filters" at bounding box center [903, 197] width 123 height 13
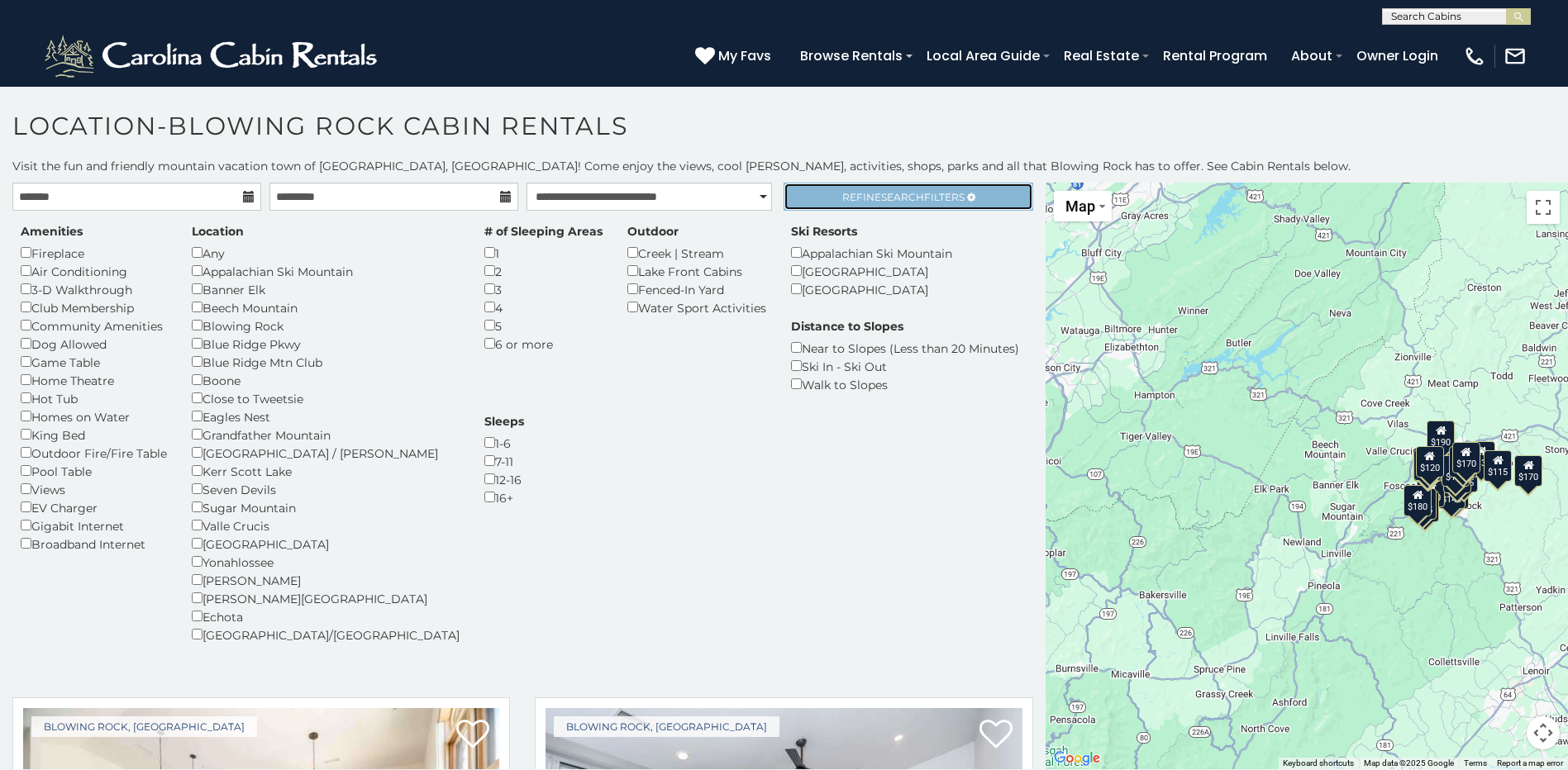
click at [866, 196] on span "Refine Search Filters" at bounding box center [903, 197] width 123 height 13
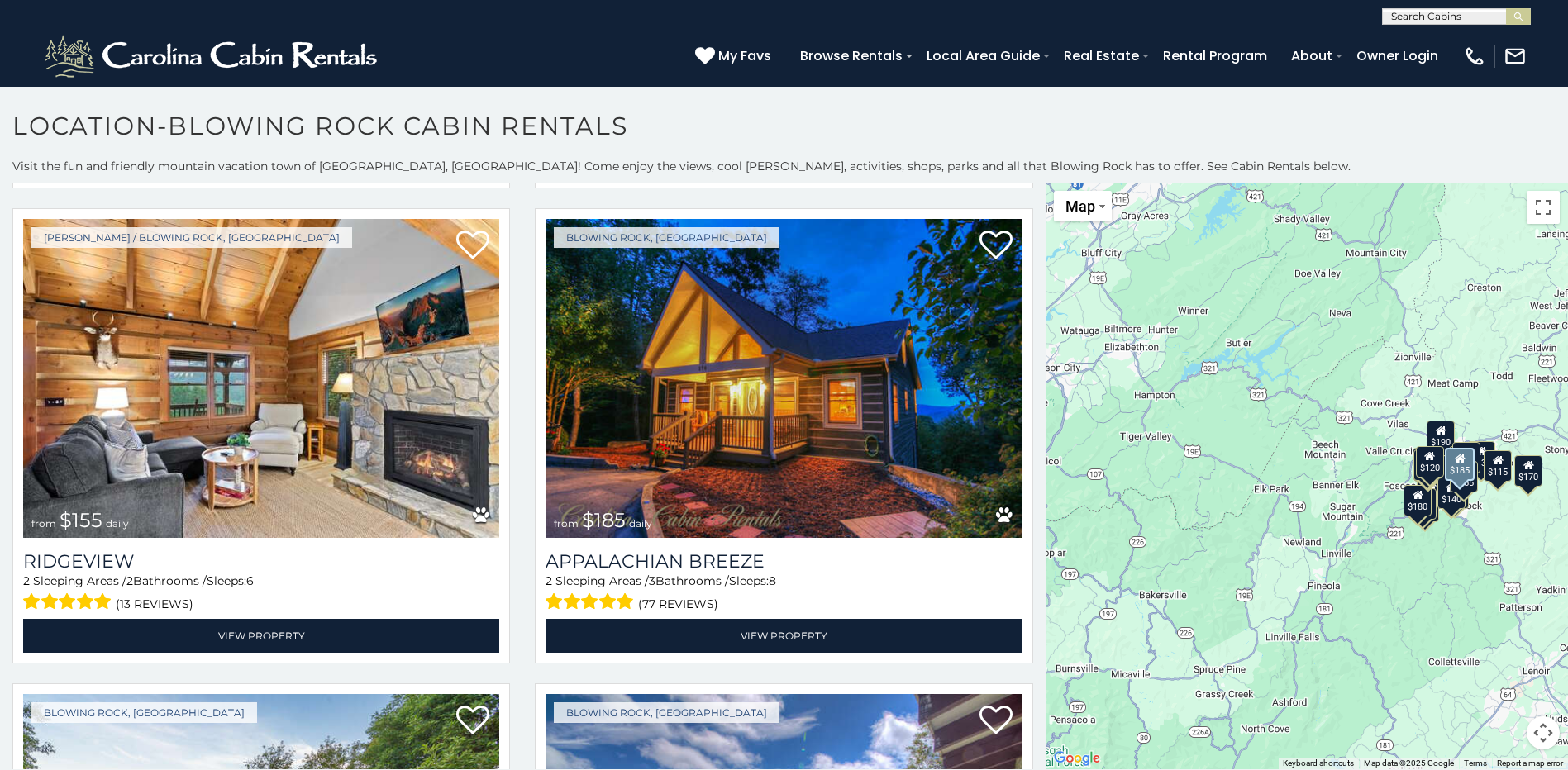
scroll to position [992, 0]
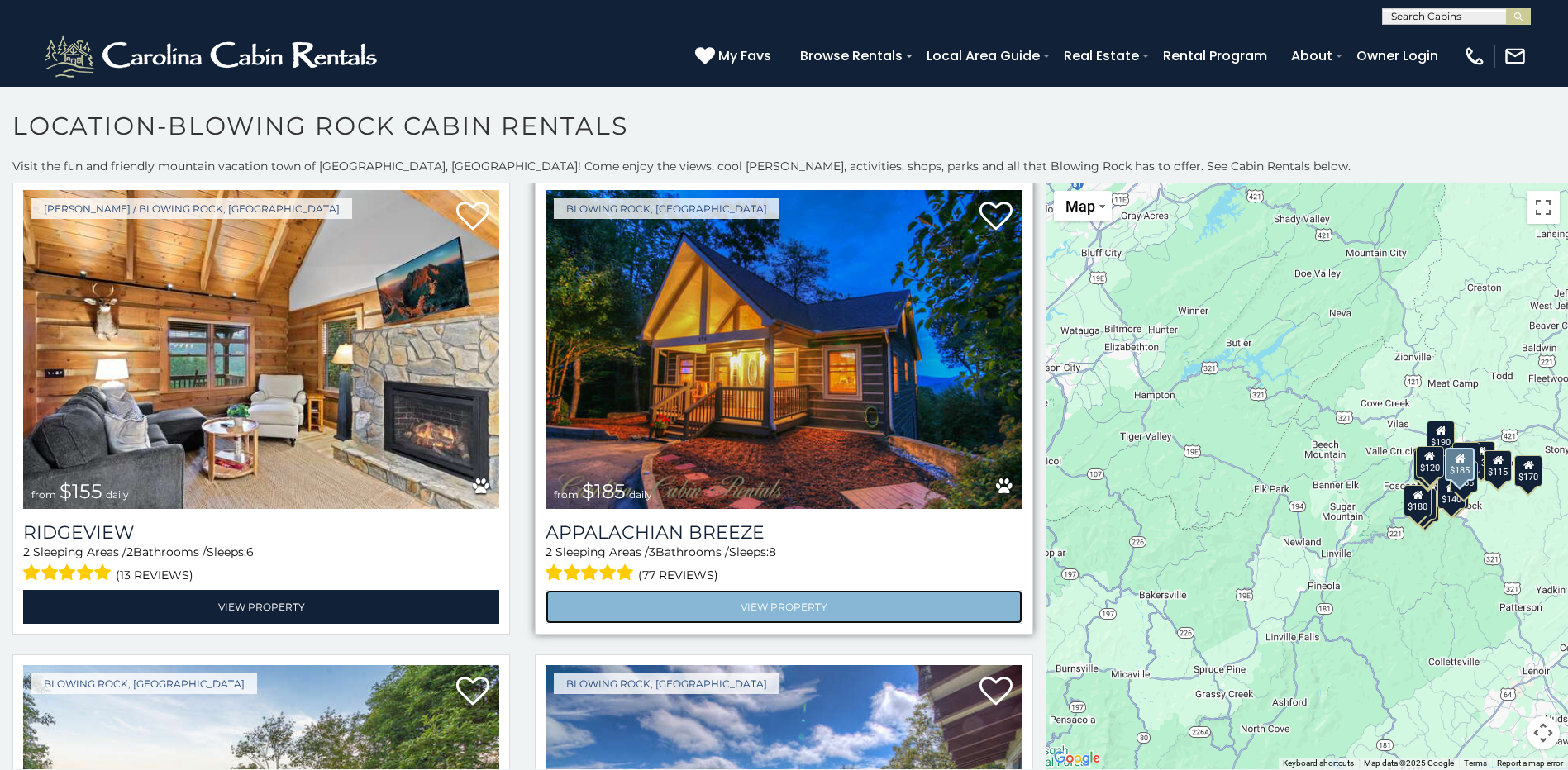
click at [730, 590] on link "View Property" at bounding box center [784, 607] width 476 height 34
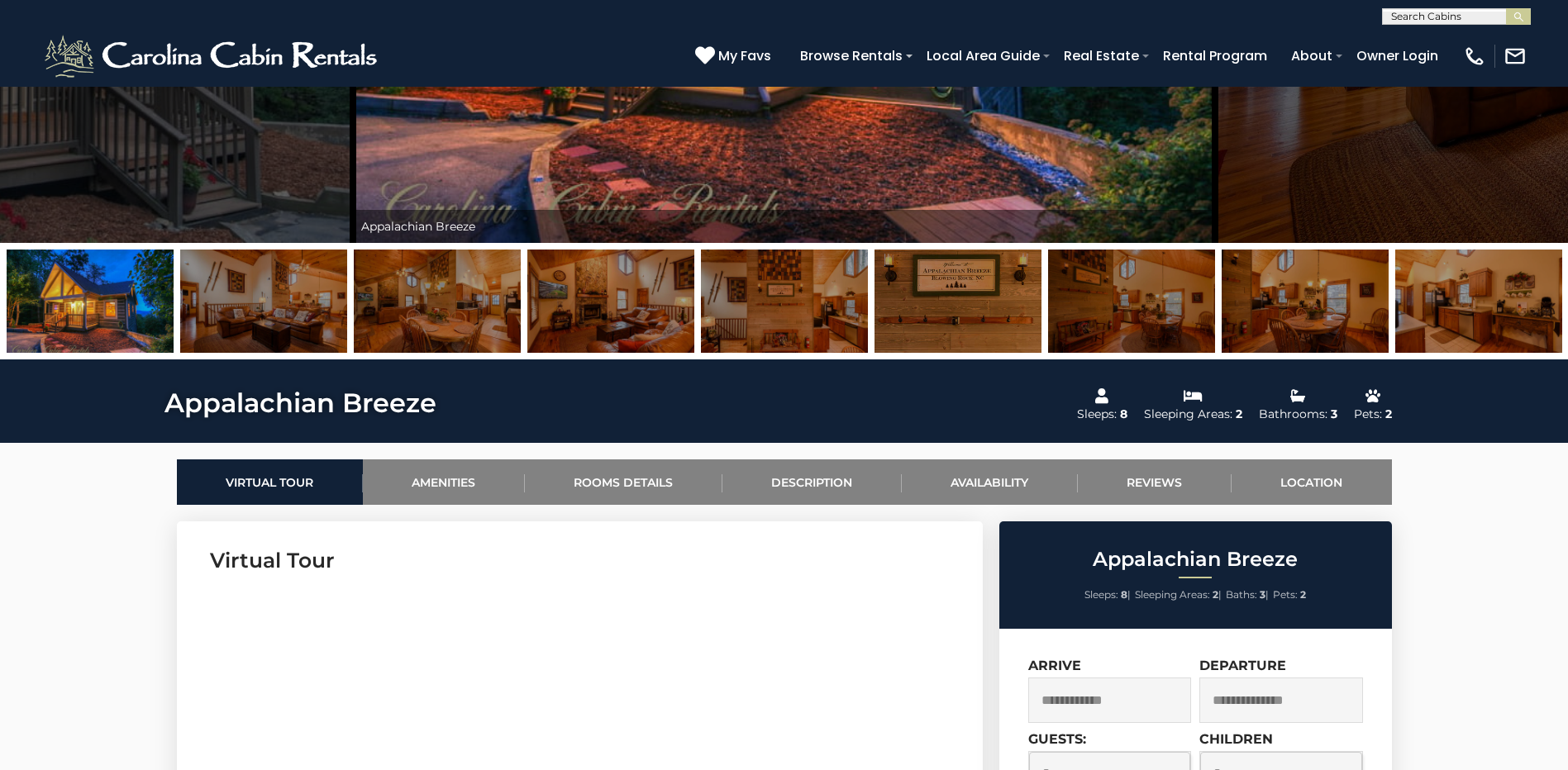
scroll to position [826, 0]
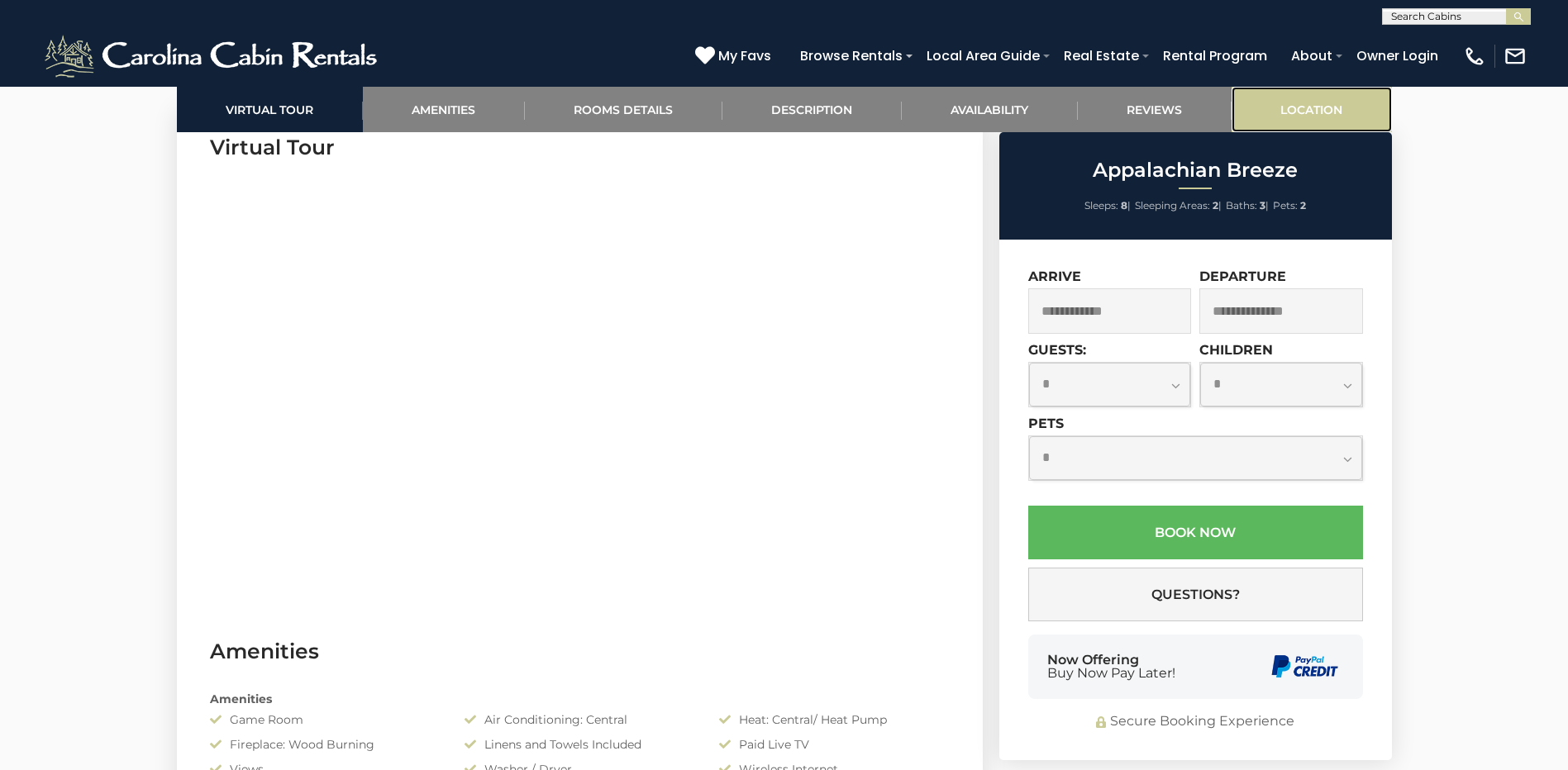
click at [1325, 112] on link "Location" at bounding box center [1311, 110] width 160 height 45
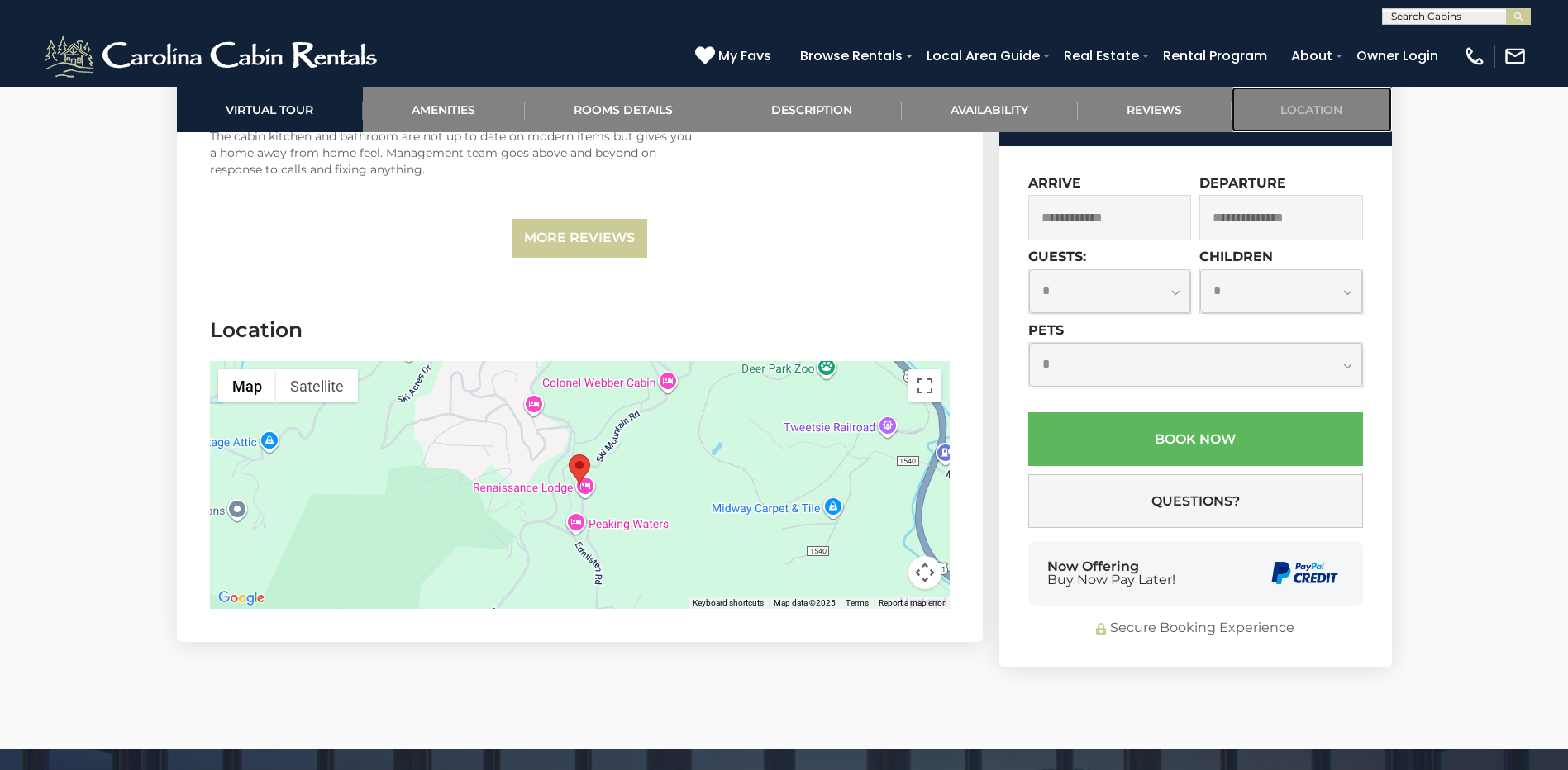
scroll to position [4228, 0]
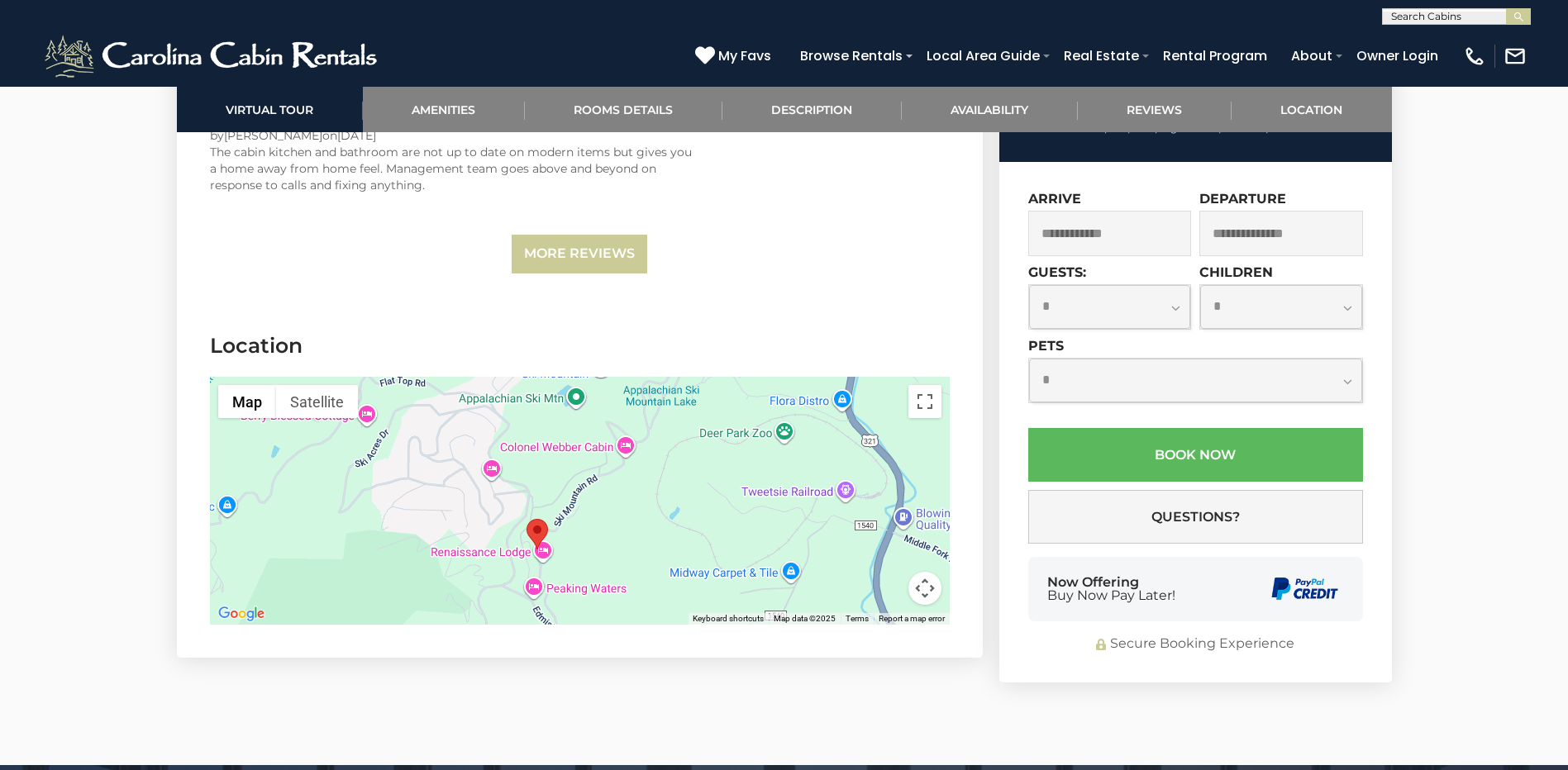
drag, startPoint x: 661, startPoint y: 452, endPoint x: 619, endPoint y: 503, distance: 66.1
click at [619, 503] on div at bounding box center [579, 500] width 740 height 248
click at [784, 414] on div at bounding box center [579, 500] width 740 height 248
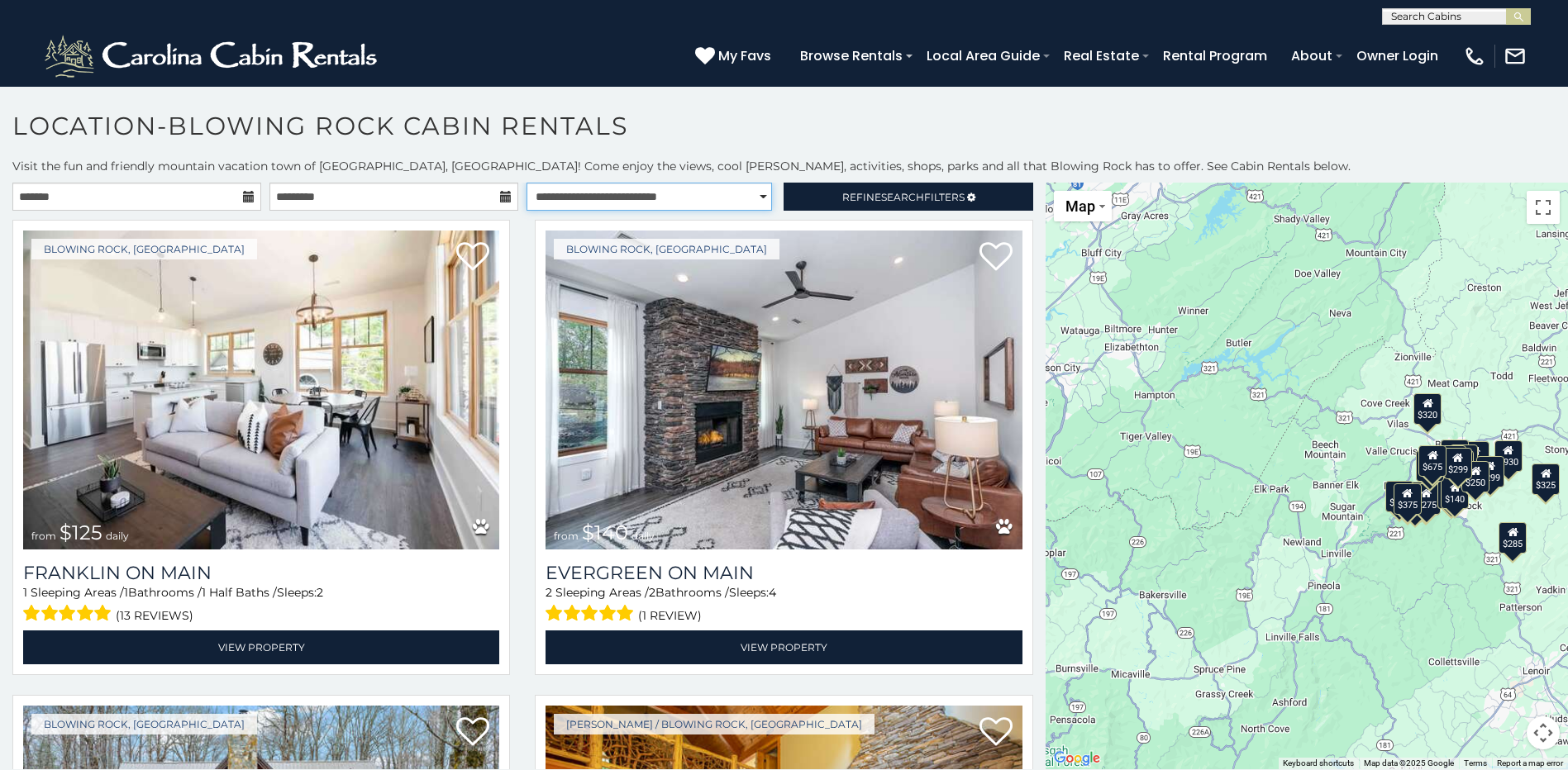
click at [752, 195] on select "**********" at bounding box center [649, 197] width 245 height 28
click at [842, 195] on span "Refine Search Filters" at bounding box center [903, 197] width 123 height 13
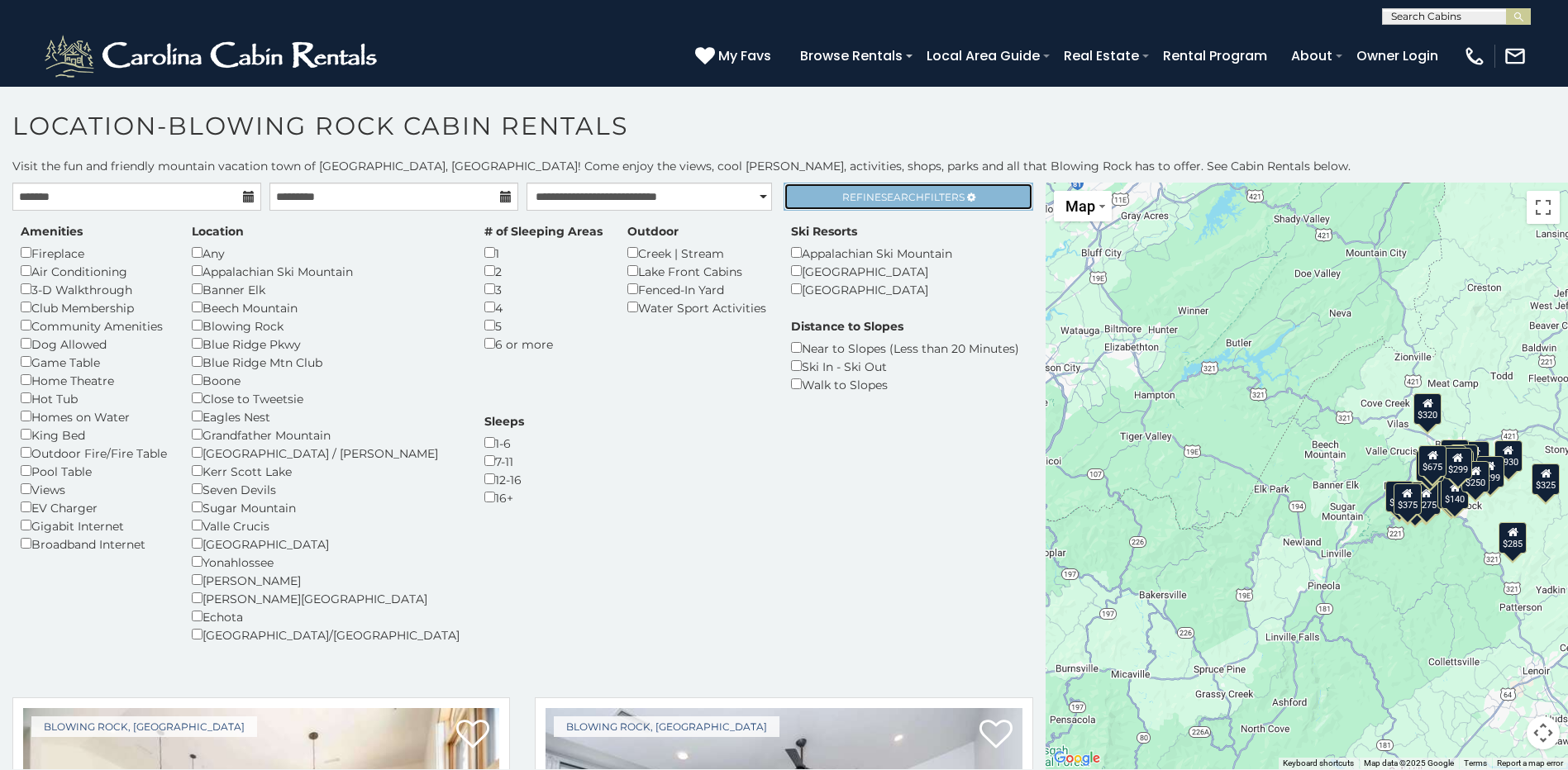
click at [842, 197] on span "Refine Search Filters" at bounding box center [903, 197] width 123 height 13
